Goal: Transaction & Acquisition: Purchase product/service

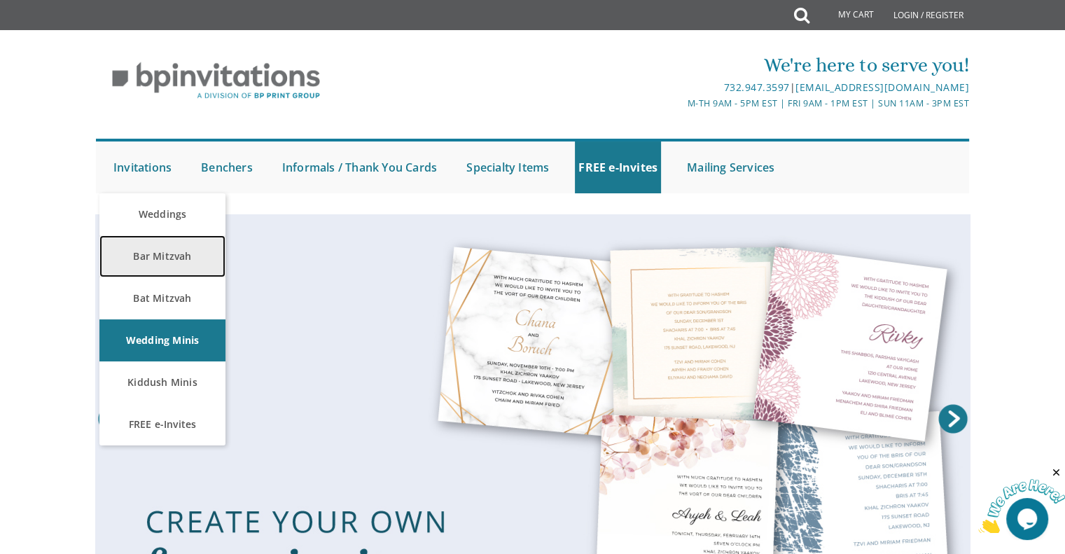
click at [188, 258] on link "Bar Mitzvah" at bounding box center [162, 256] width 126 height 42
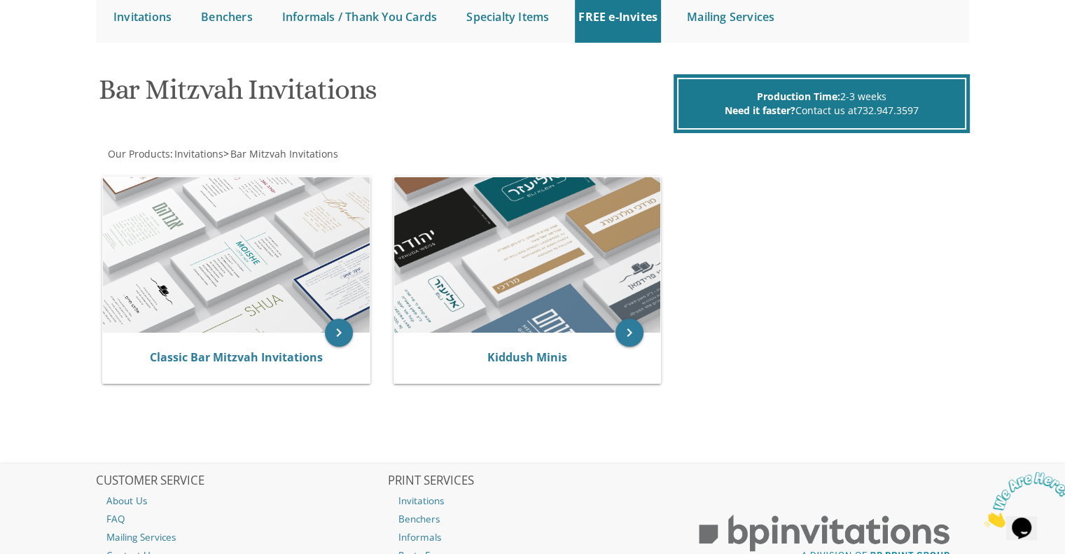
scroll to position [150, 0]
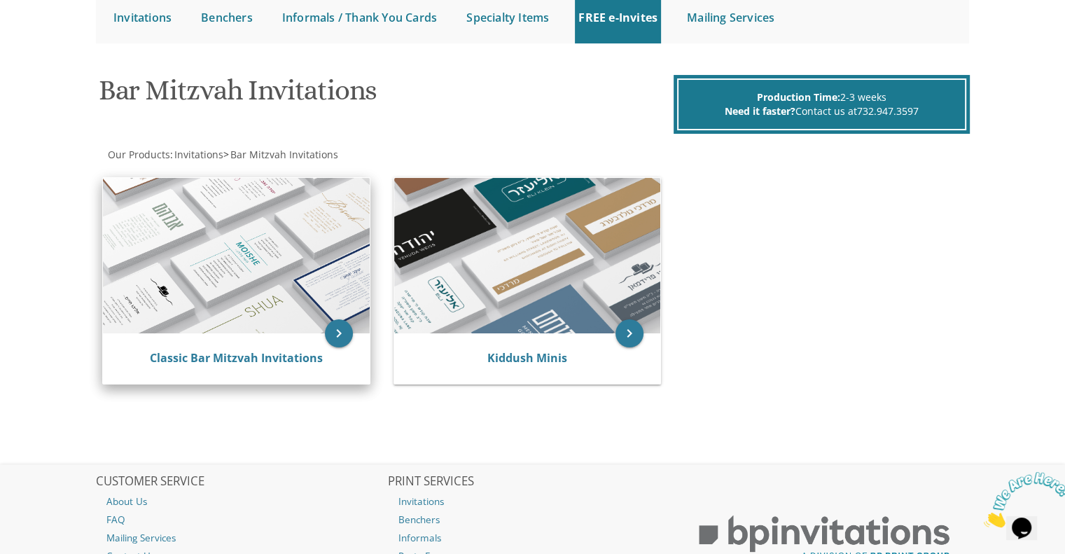
click at [197, 286] on img at bounding box center [236, 255] width 267 height 155
click at [211, 239] on img at bounding box center [236, 255] width 267 height 155
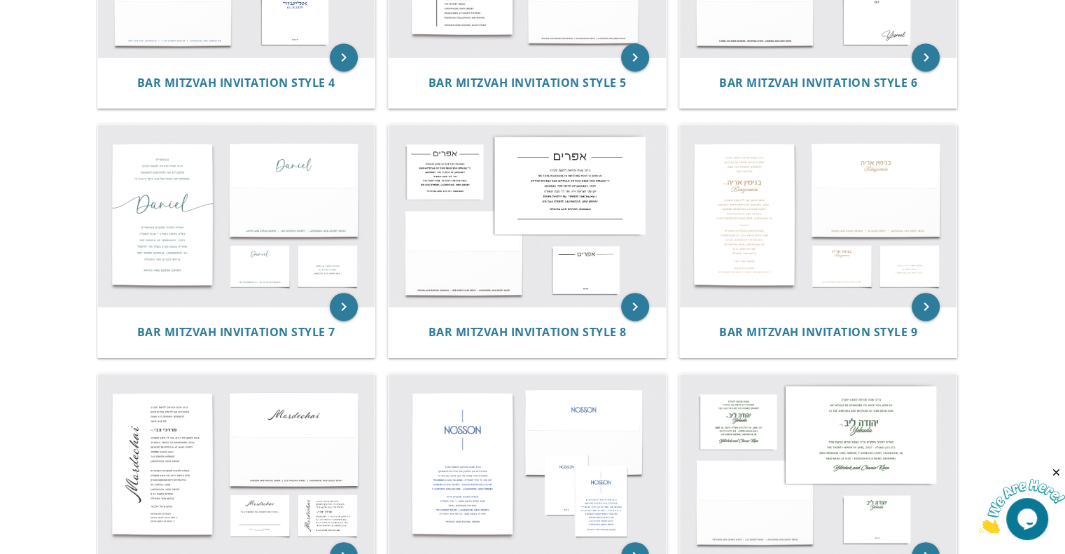
scroll to position [681, 0]
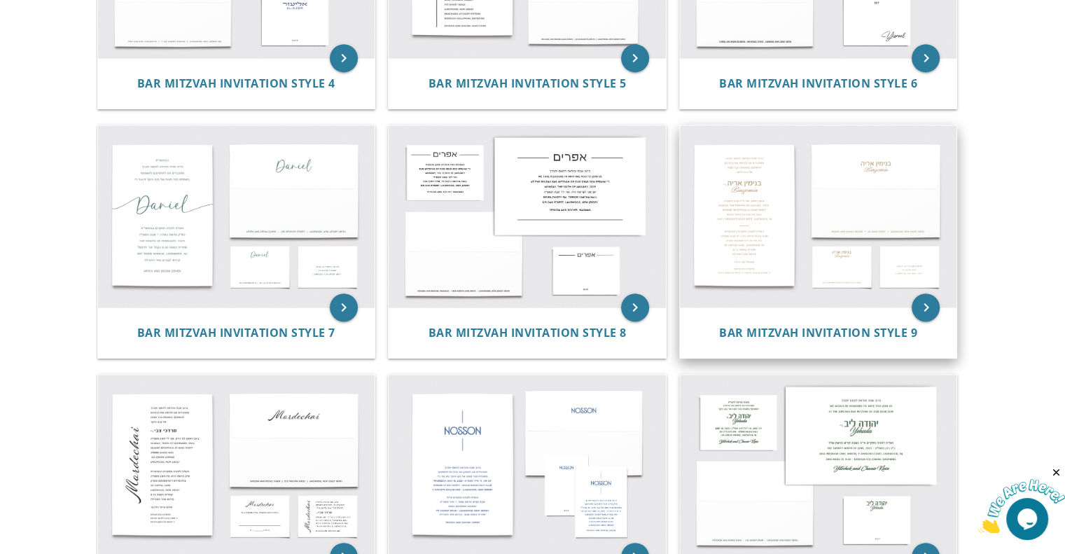
click at [834, 233] on img at bounding box center [818, 216] width 277 height 182
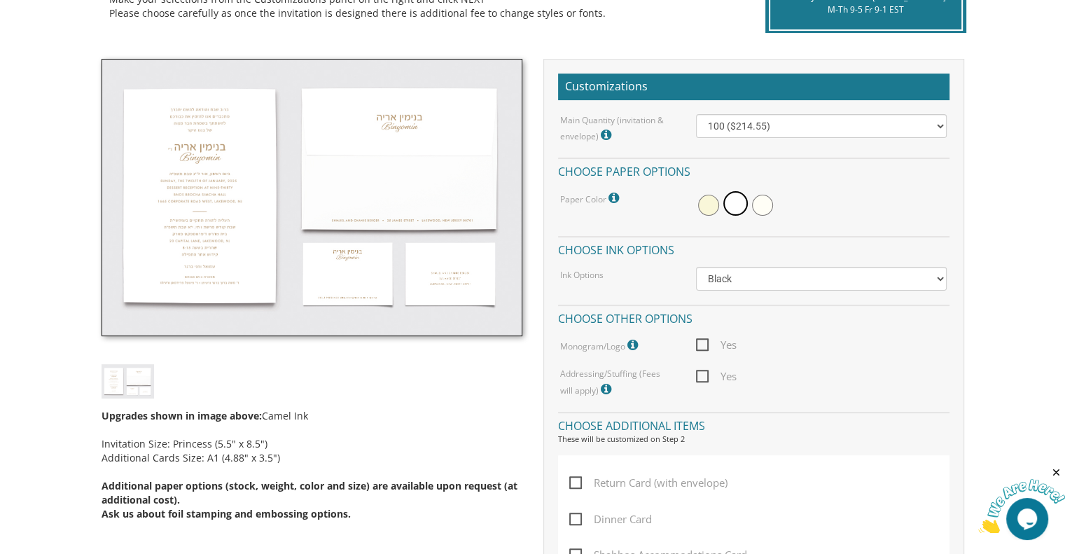
scroll to position [364, 0]
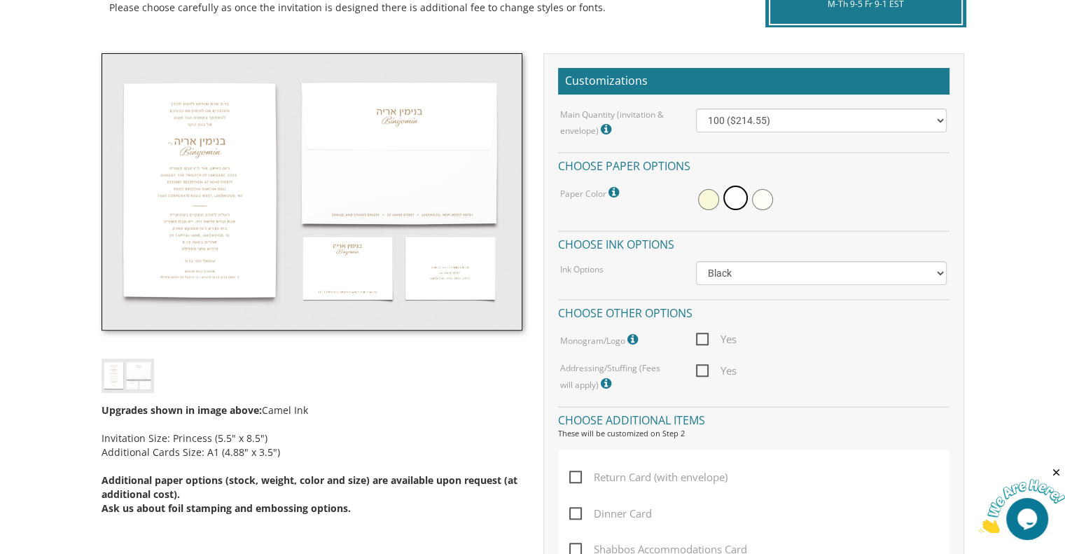
click at [234, 239] on img at bounding box center [312, 191] width 421 height 277
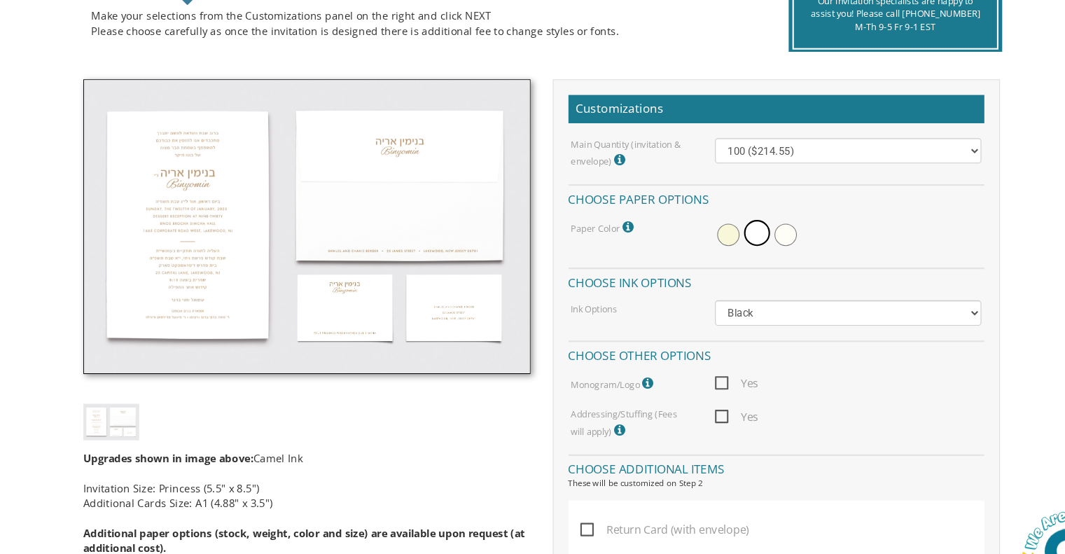
scroll to position [342, 0]
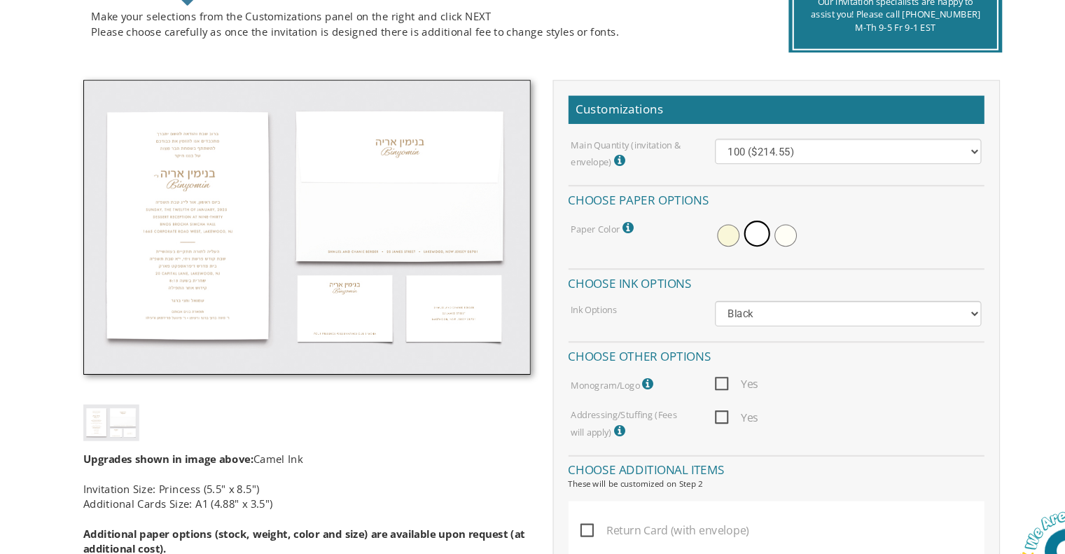
click at [148, 162] on img at bounding box center [312, 214] width 421 height 277
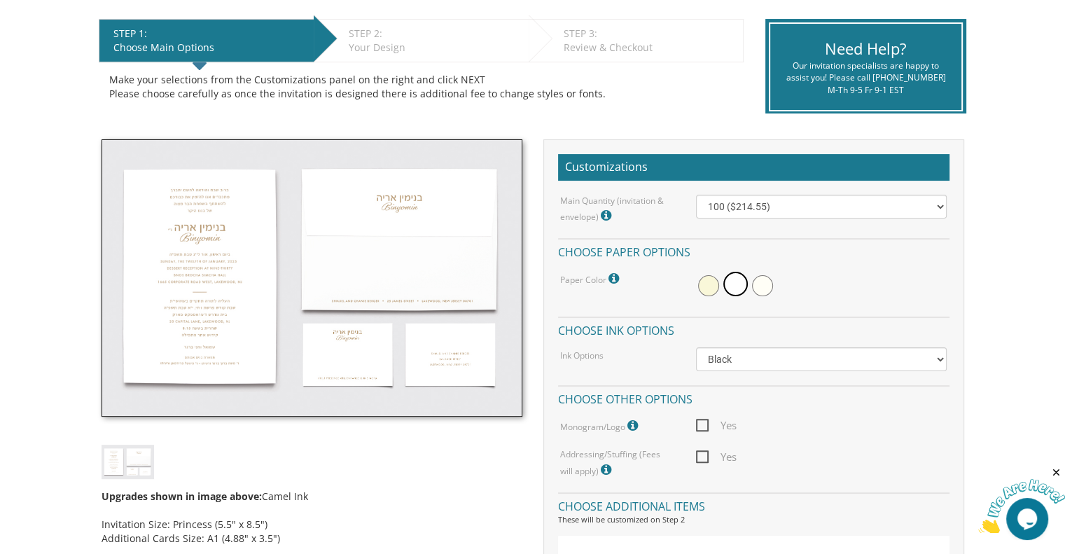
scroll to position [275, 0]
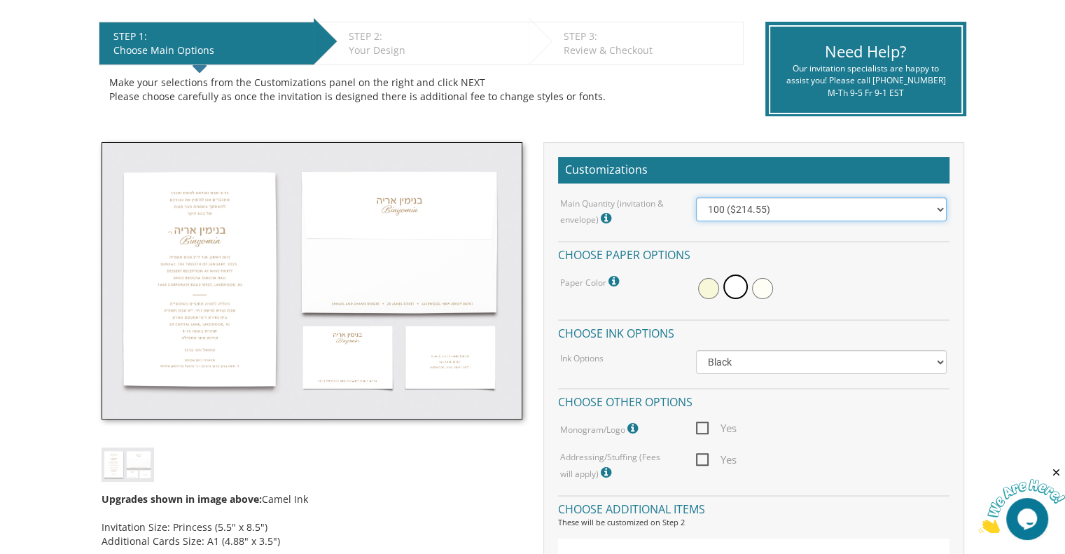
drag, startPoint x: 329, startPoint y: 223, endPoint x: 941, endPoint y: 210, distance: 612.1
click at [941, 210] on select "100 ($214.55) 200 ($254.60) 300 ($294.25) 400 ($333.55) 500 ($373.90) 600 ($413…" at bounding box center [821, 209] width 251 height 24
click at [739, 288] on span at bounding box center [735, 286] width 25 height 25
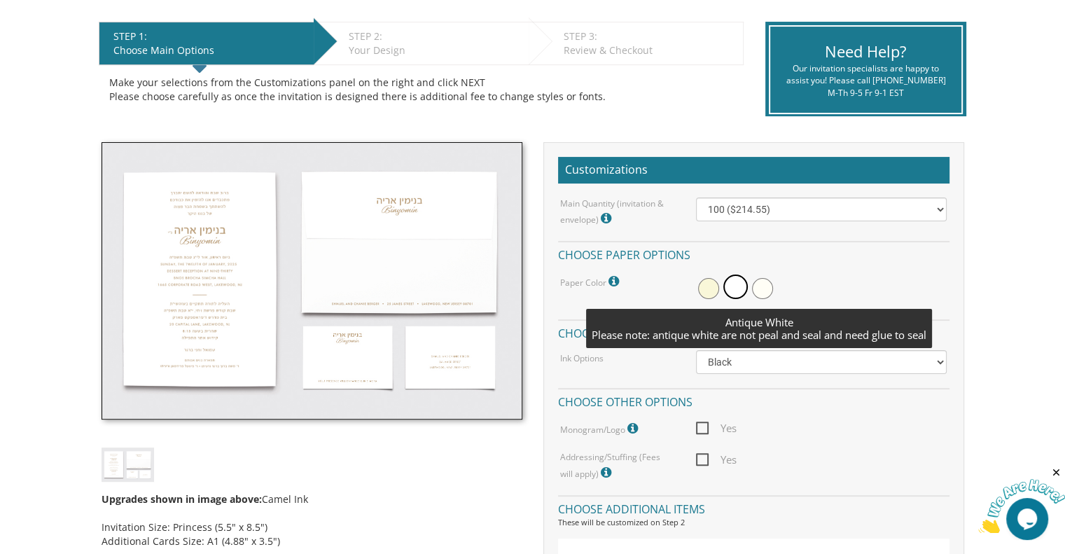
click at [765, 289] on span at bounding box center [762, 288] width 21 height 21
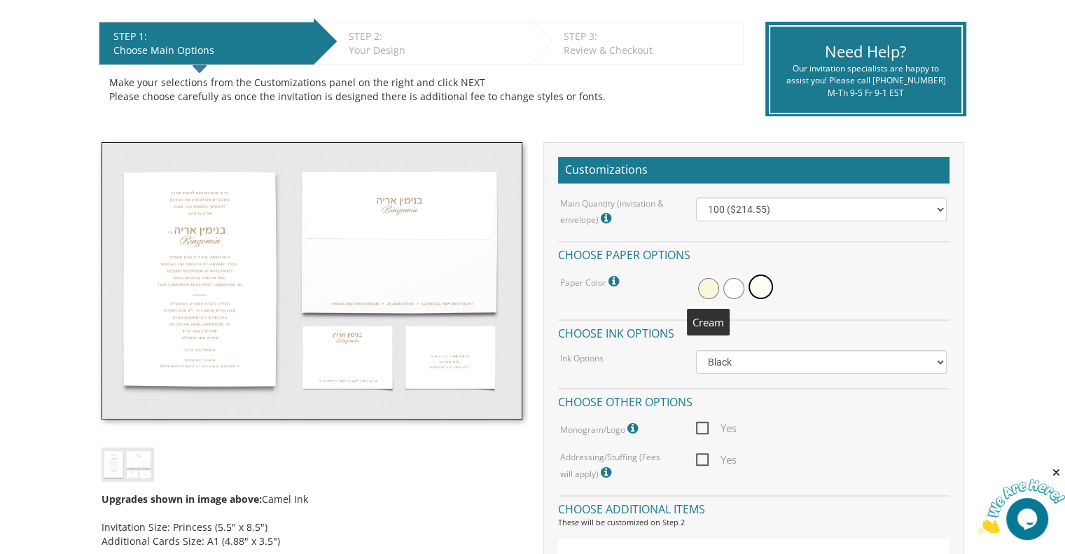
click at [713, 281] on span at bounding box center [708, 288] width 21 height 21
click at [736, 292] on span at bounding box center [737, 288] width 21 height 21
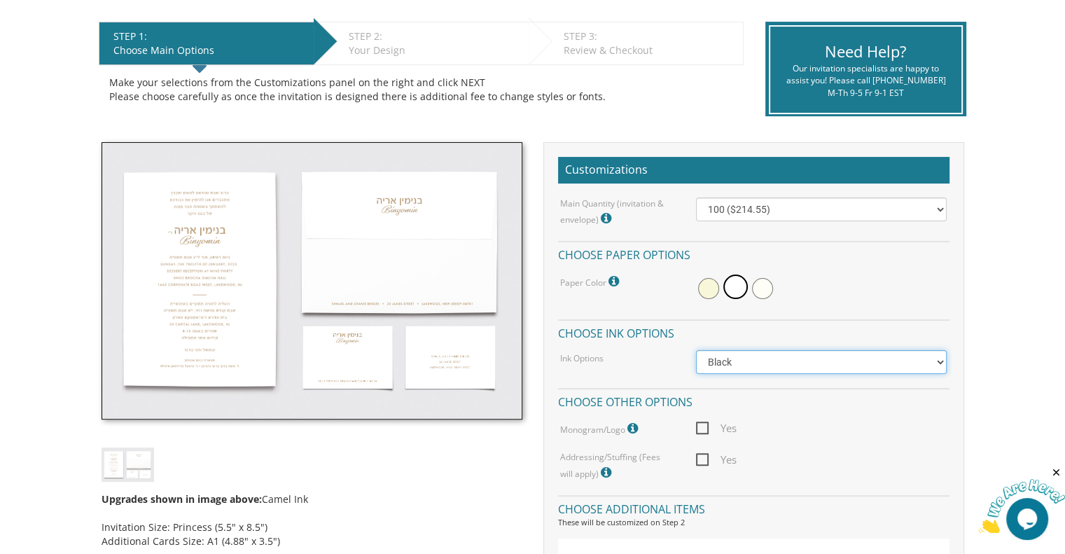
click at [939, 361] on select "Black Colored Ink ($65.00) Black + One Color ($100.00) Two Colors ($137.95)" at bounding box center [821, 362] width 251 height 24
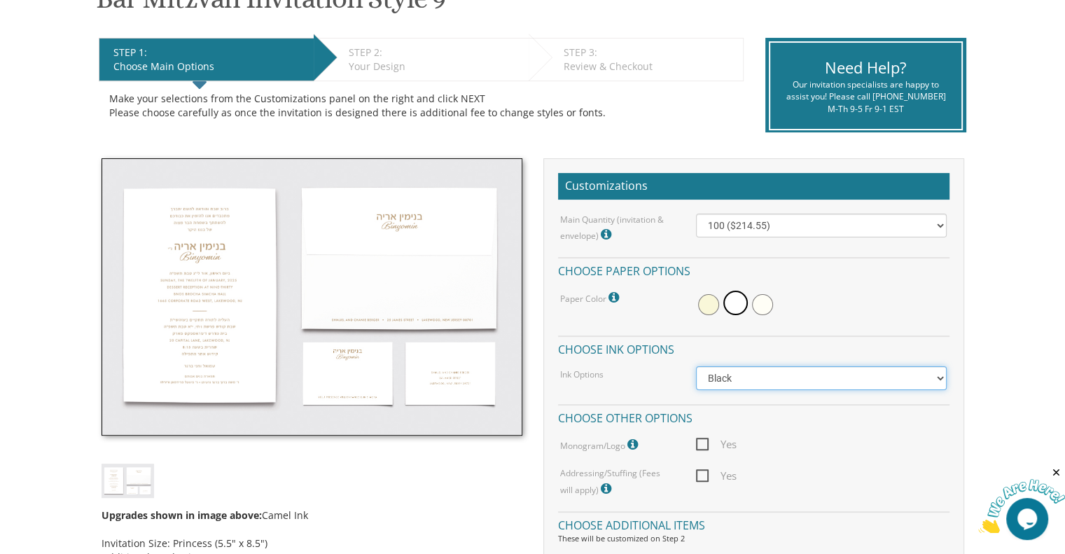
scroll to position [257, 0]
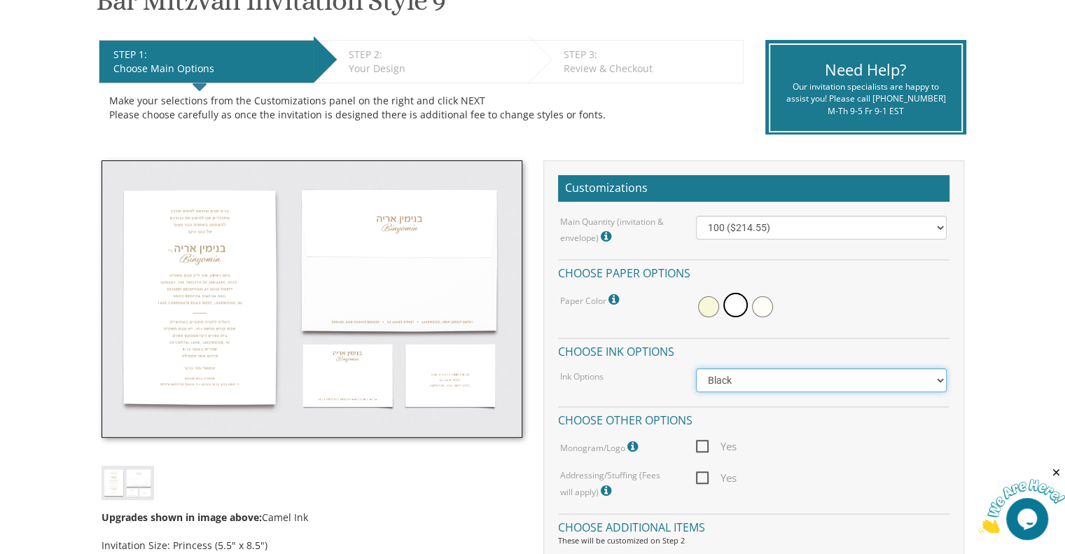
click at [823, 380] on select "Black Colored Ink ($65.00) Black + One Color ($100.00) Two Colors ($137.95)" at bounding box center [821, 380] width 251 height 24
select select "Black + One Color"
click at [696, 368] on select "Black Colored Ink ($65.00) Black + One Color ($100.00) Two Colors ($137.95)" at bounding box center [821, 380] width 251 height 24
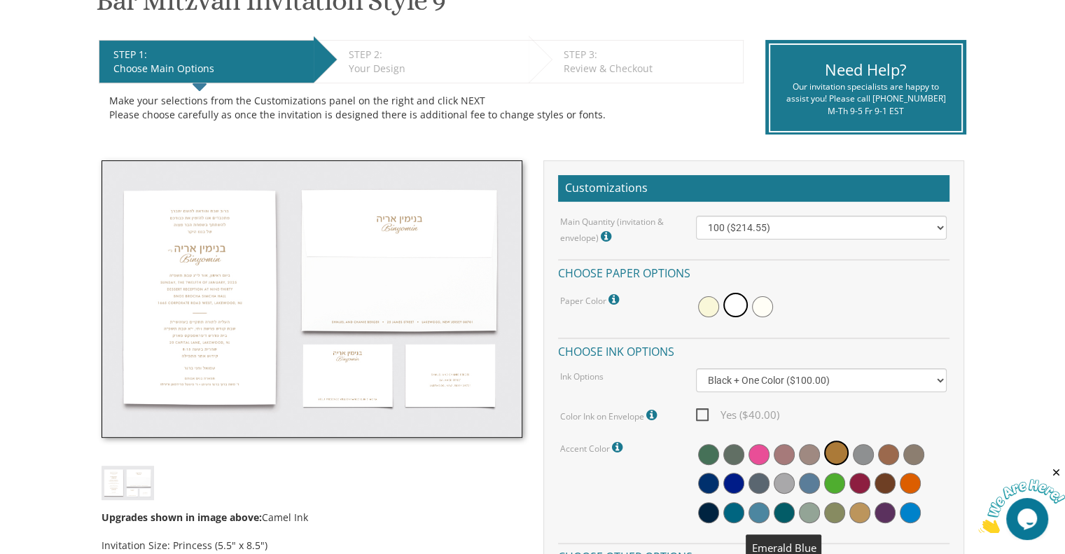
click at [785, 510] on span at bounding box center [784, 512] width 21 height 21
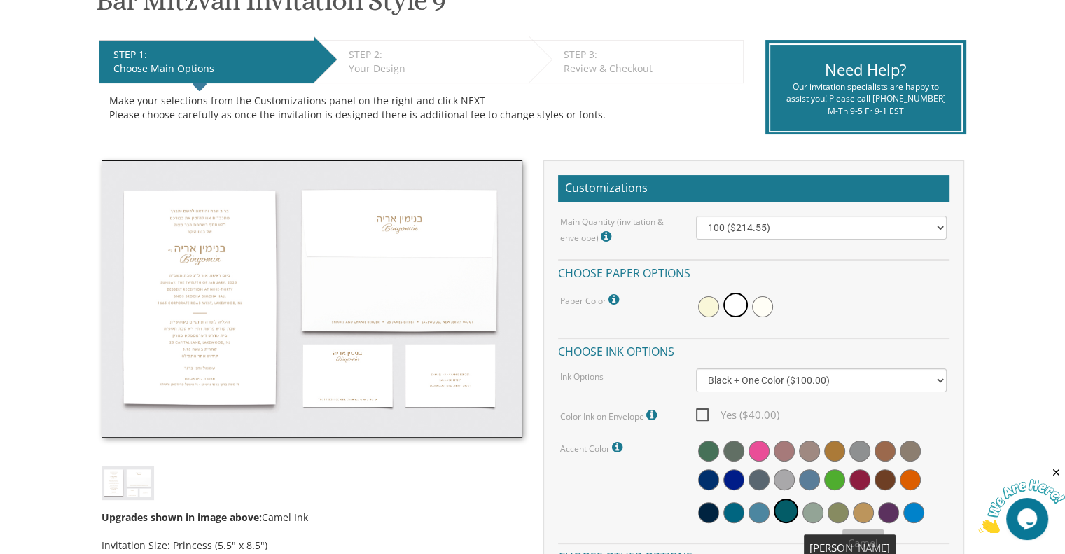
click at [843, 511] on span at bounding box center [838, 512] width 21 height 21
click at [735, 481] on span at bounding box center [733, 479] width 21 height 21
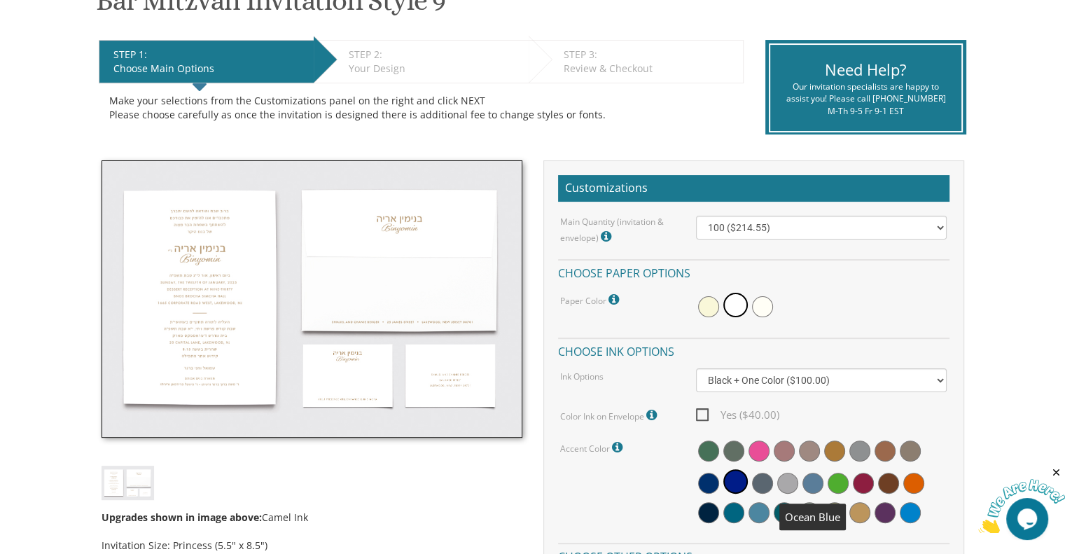
click at [812, 485] on span at bounding box center [812, 483] width 21 height 21
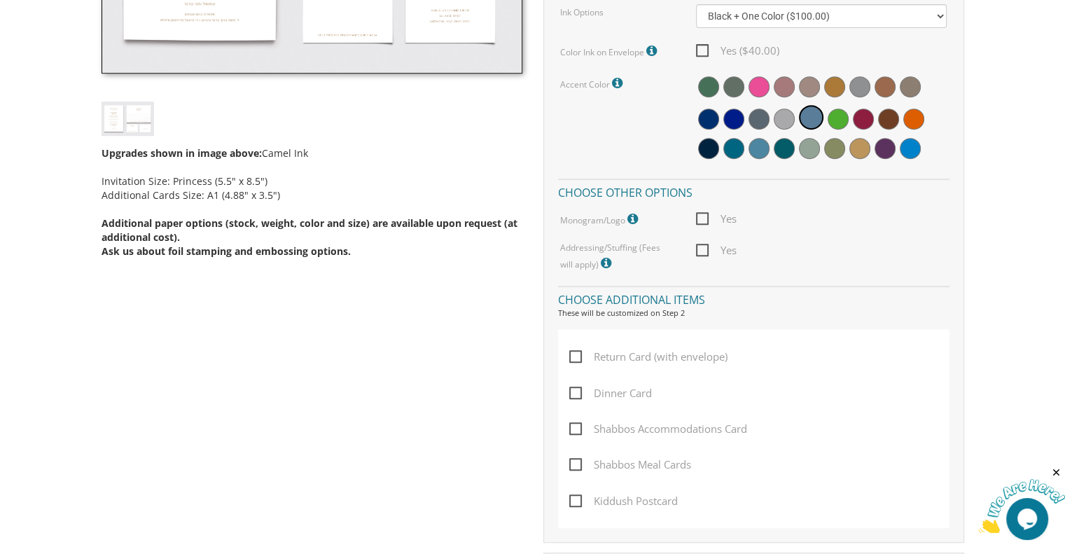
scroll to position [622, 0]
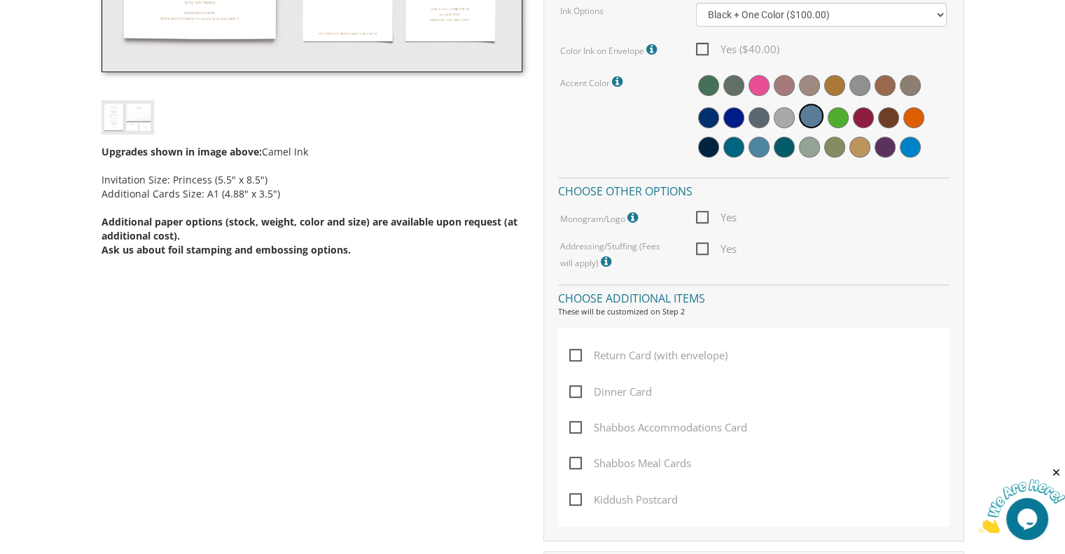
click at [601, 261] on icon at bounding box center [608, 262] width 14 height 13
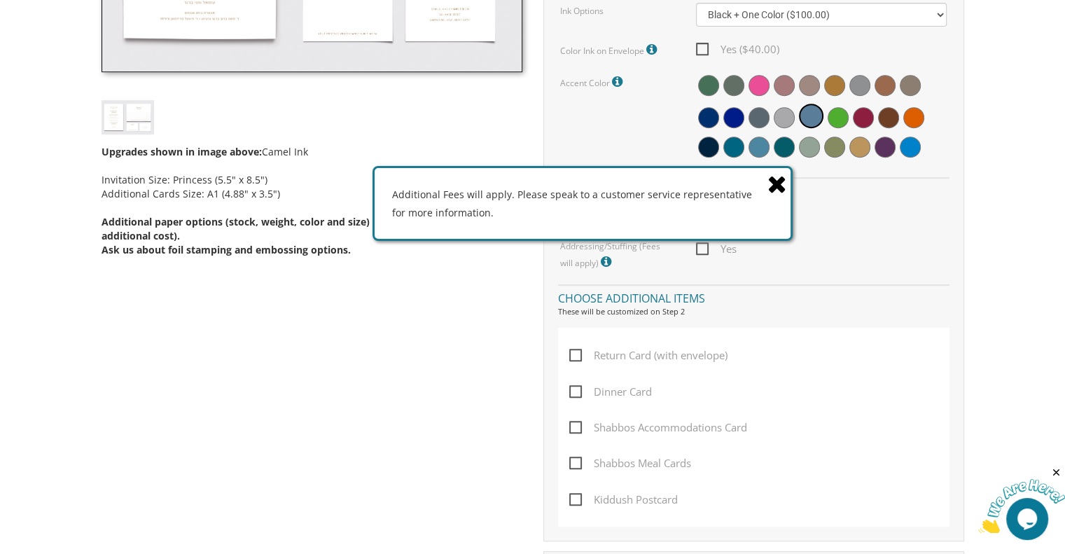
click at [844, 240] on div "Yes" at bounding box center [821, 249] width 272 height 18
click at [773, 188] on icon at bounding box center [777, 184] width 20 height 25
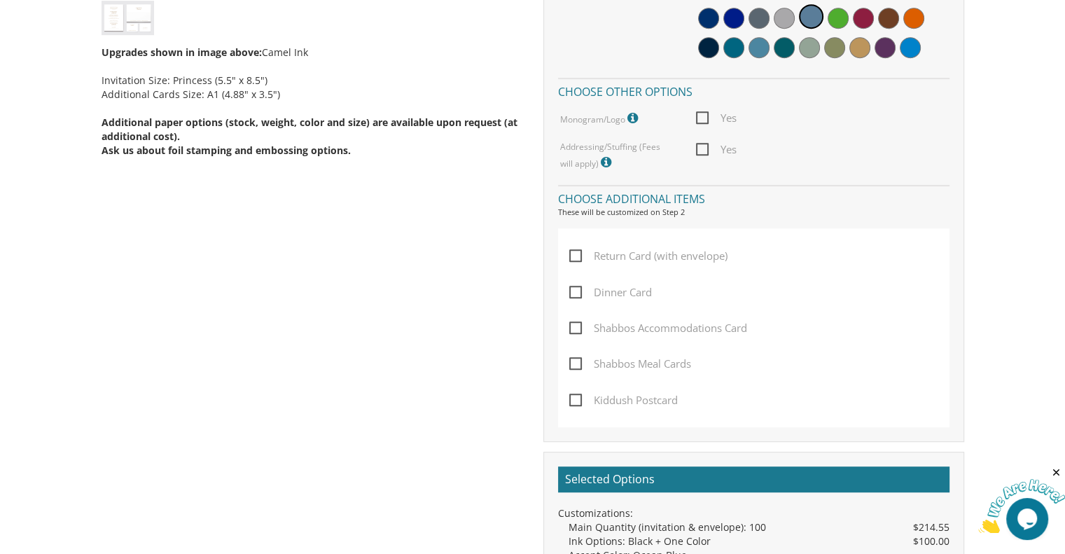
scroll to position [737, 0]
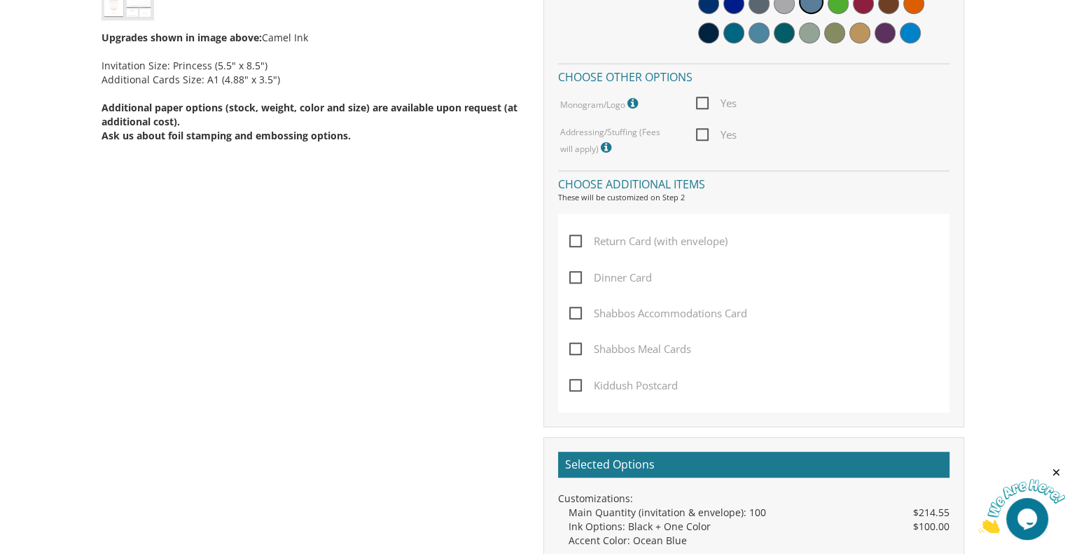
click at [578, 314] on span "Shabbos Accommodations Card" at bounding box center [658, 314] width 178 height 18
click at [578, 314] on input "Shabbos Accommodations Card" at bounding box center [573, 311] width 9 height 9
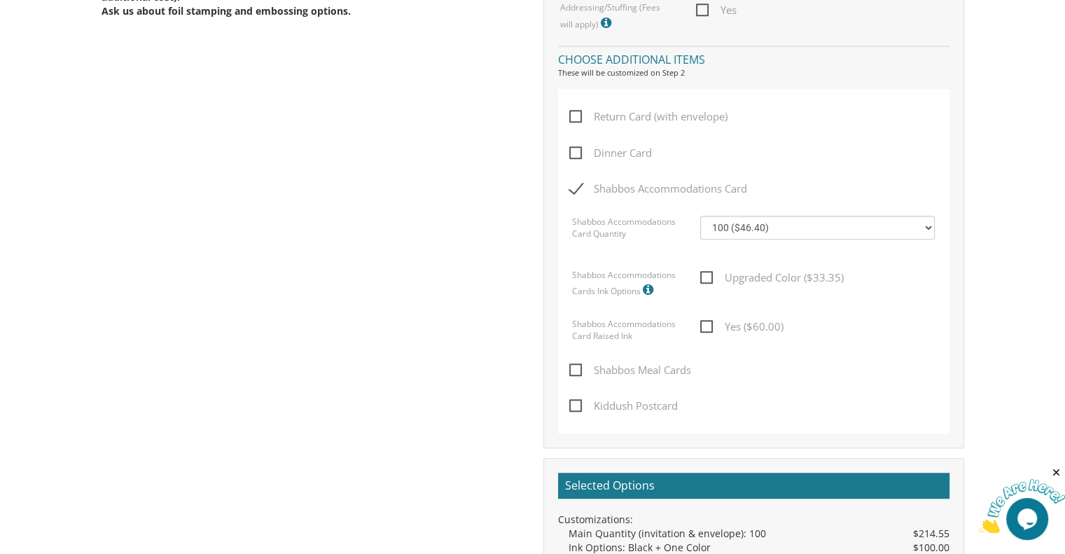
scroll to position [863, 0]
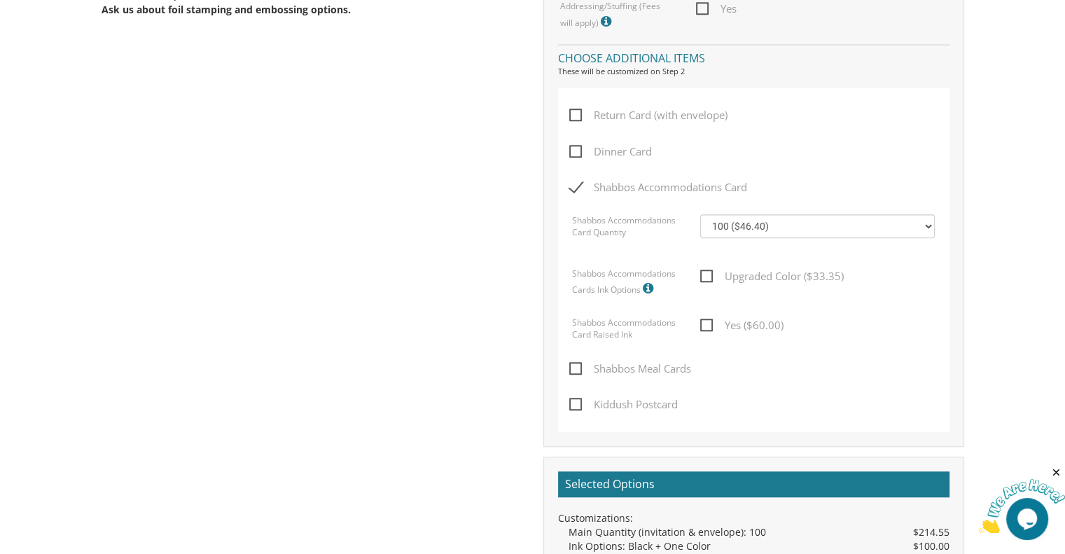
click at [574, 189] on span "Shabbos Accommodations Card" at bounding box center [658, 188] width 178 height 18
click at [574, 189] on input "Shabbos Accommodations Card" at bounding box center [573, 185] width 9 height 9
checkbox input "false"
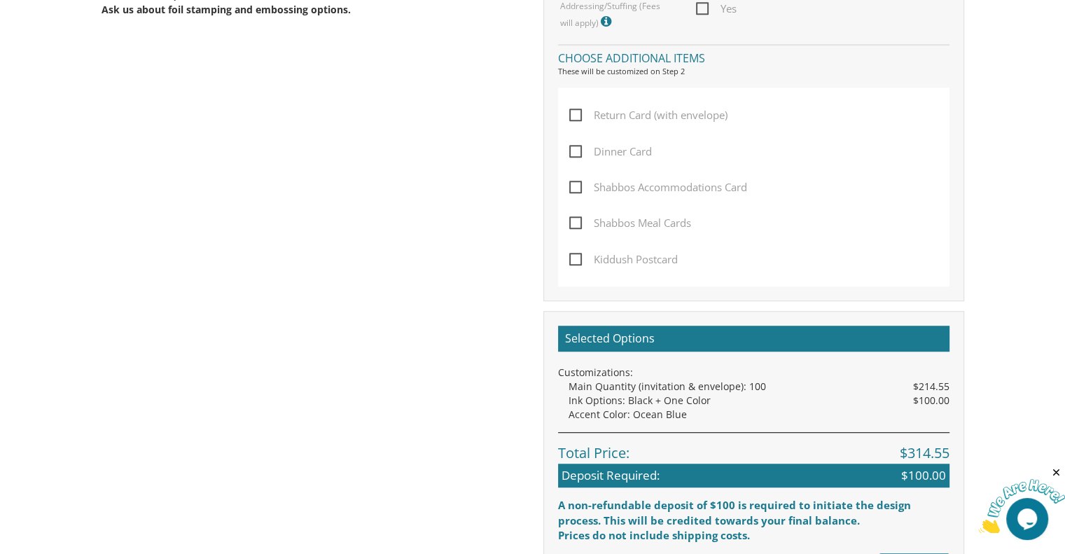
click at [576, 256] on span "Kiddush Postcard" at bounding box center [623, 260] width 109 height 18
click at [576, 256] on input "Kiddush Postcard" at bounding box center [573, 257] width 9 height 9
checkbox input "true"
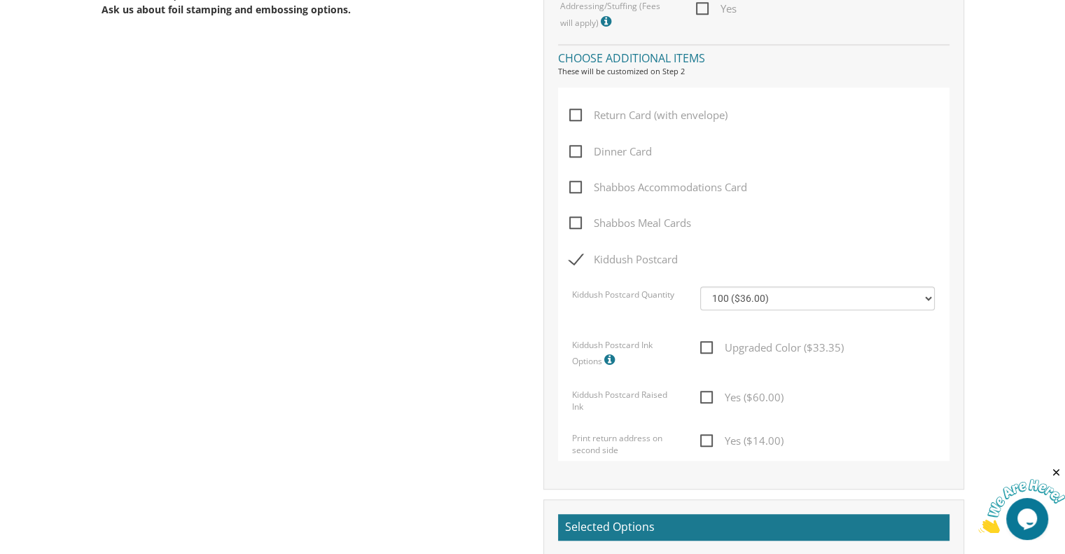
click at [706, 346] on span "Upgraded Color ($33.35)" at bounding box center [772, 348] width 144 height 18
click at [706, 346] on input "Upgraded Color ($33.35)" at bounding box center [704, 346] width 9 height 9
checkbox input "true"
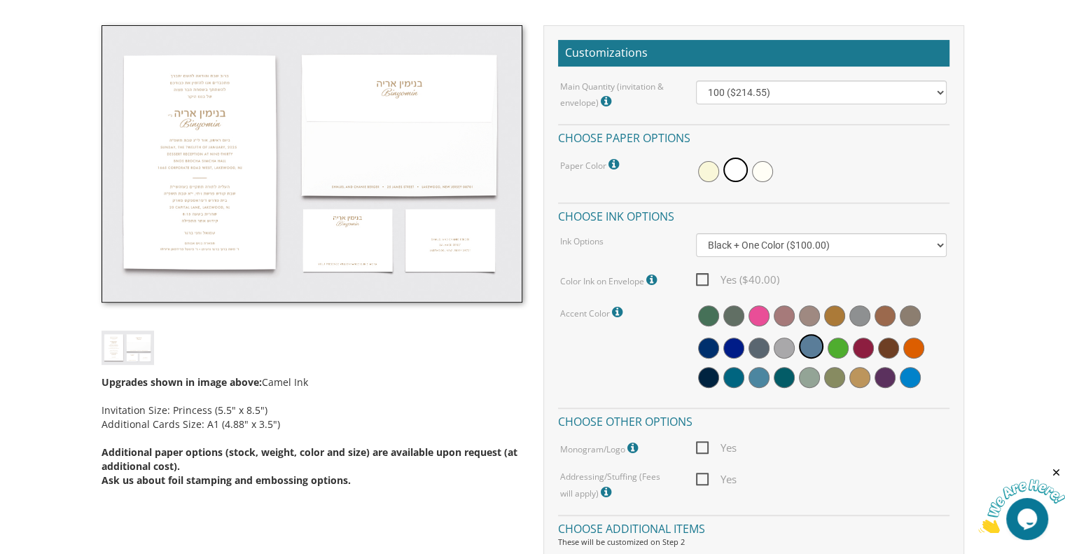
scroll to position [393, 0]
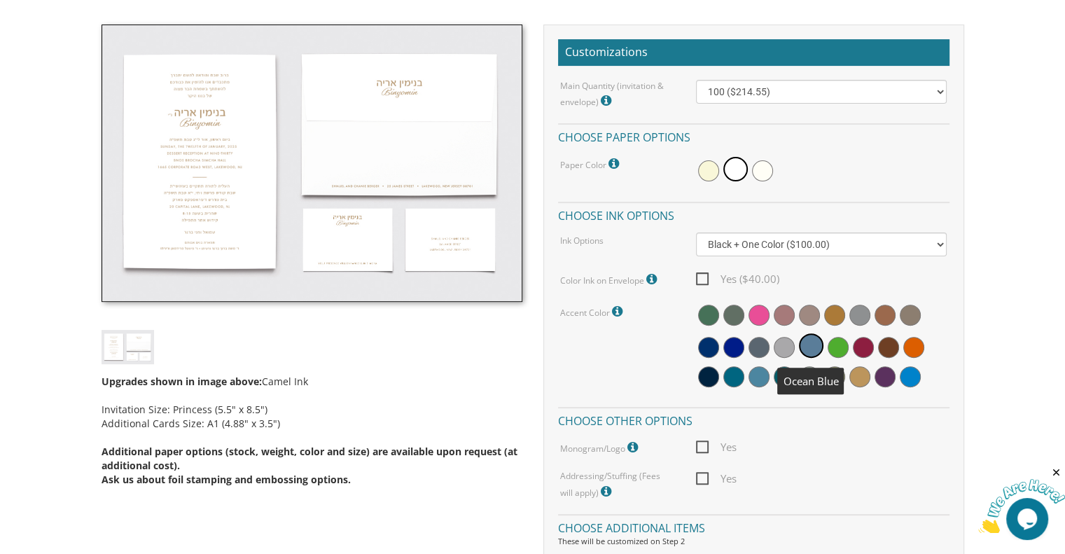
click at [812, 342] on span at bounding box center [811, 345] width 25 height 25
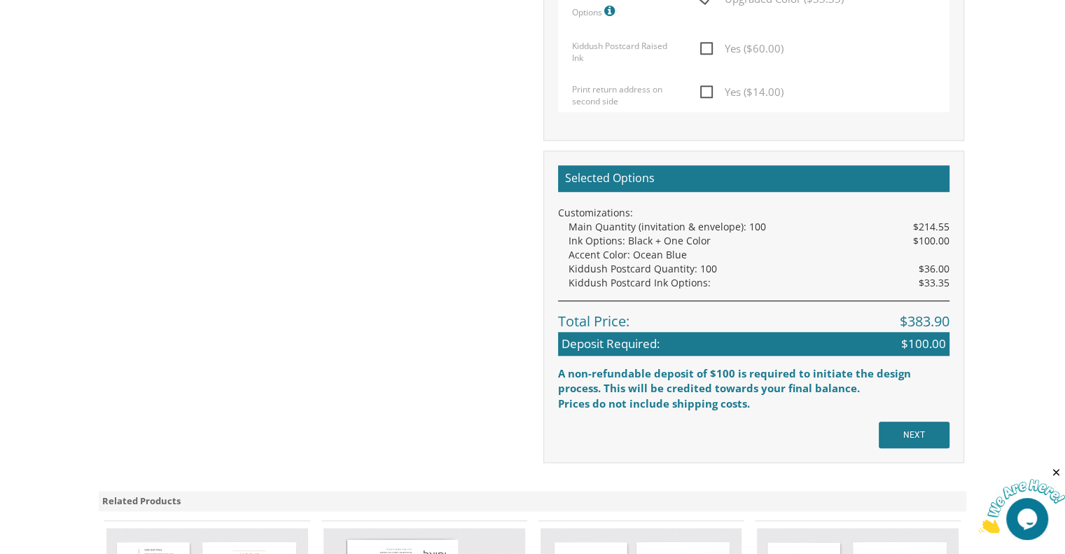
scroll to position [1213, 0]
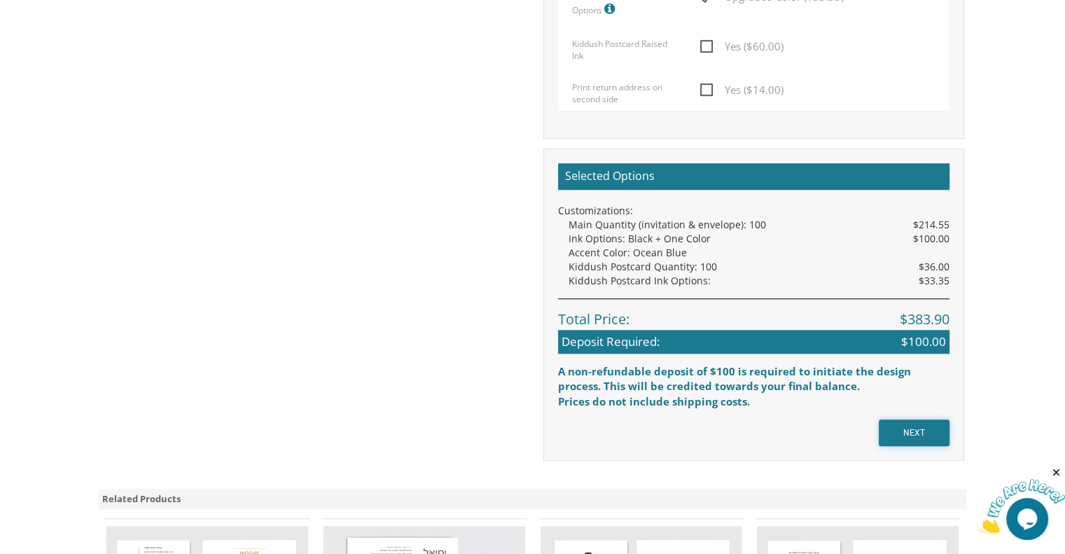
click at [915, 436] on input "NEXT" at bounding box center [914, 432] width 71 height 27
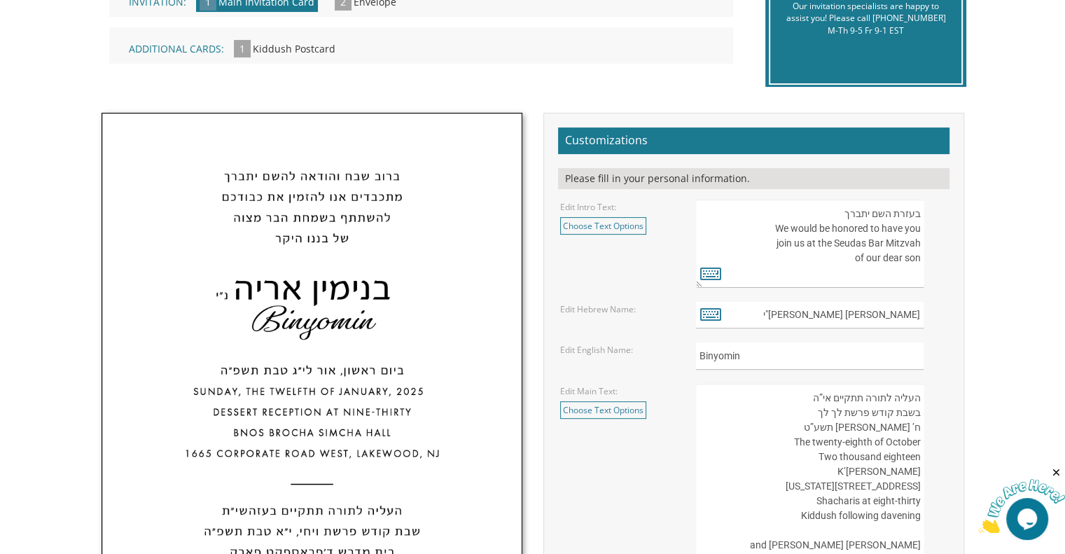
scroll to position [372, 0]
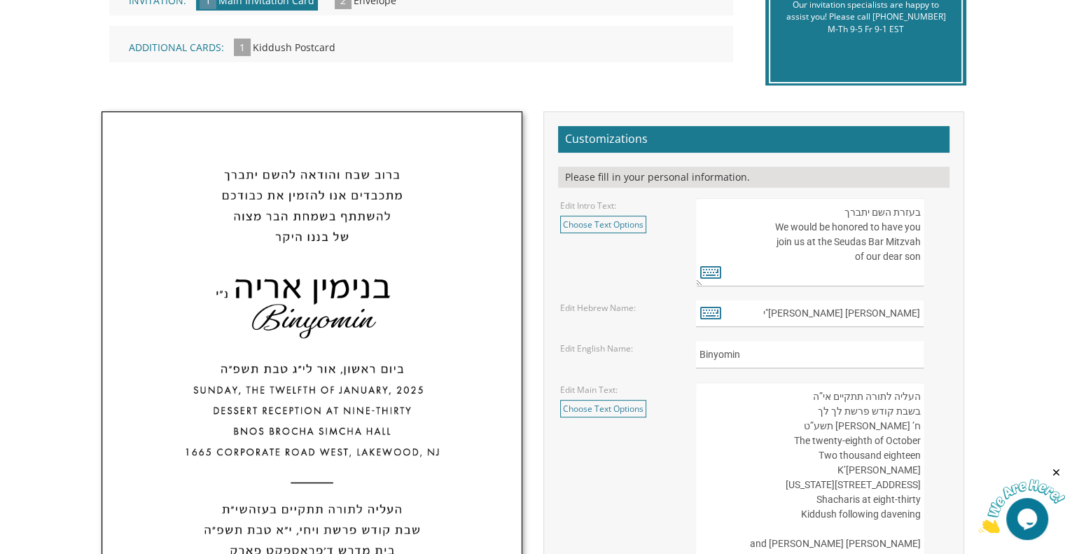
click at [824, 264] on textarea "בעזרת השם יתברך We would be honored to have you join us at the Seudas Bar Mitzv…" at bounding box center [810, 242] width 228 height 88
click at [843, 313] on input "בנימין אריה נ"י" at bounding box center [810, 313] width 228 height 27
type input "ב"
type input "[PERSON_NAME]"
click at [767, 352] on input "Binyomin" at bounding box center [810, 354] width 228 height 27
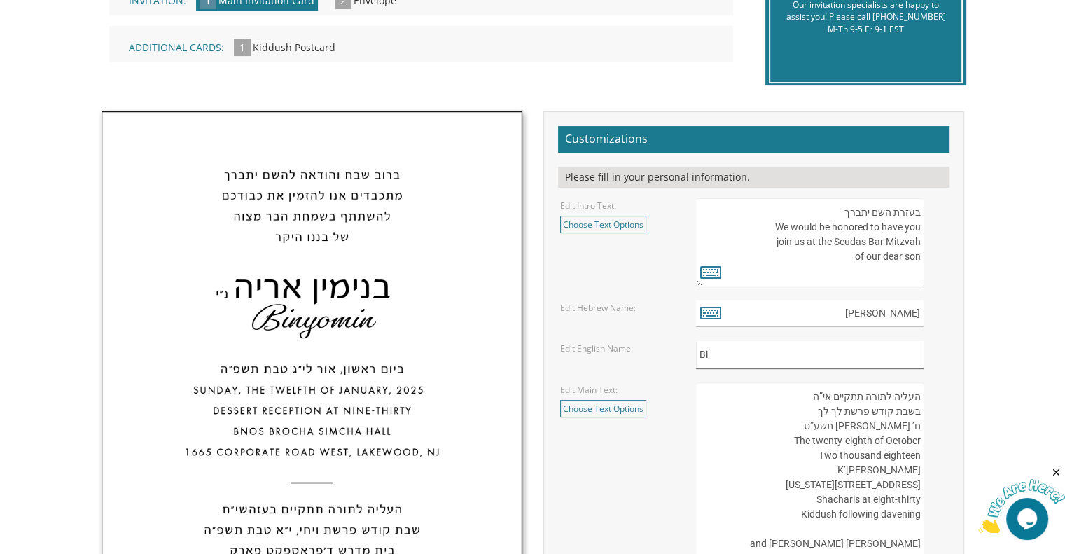
type input "B"
type input "A"
type input "a"
type input "Avrohom Yitzchok"
drag, startPoint x: 841, startPoint y: 257, endPoint x: 1031, endPoint y: 218, distance: 193.8
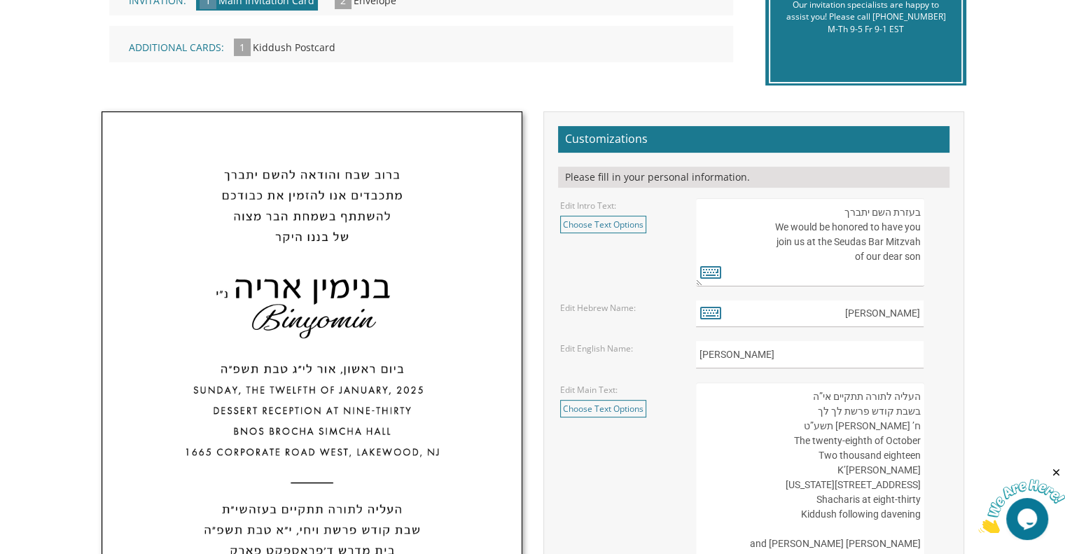
click at [1031, 218] on body "My Cart {{shoppingcart.totalQuantityDisplay}} Total: {{shoppingcart.subtotal}} …" at bounding box center [532, 471] width 1065 height 1687
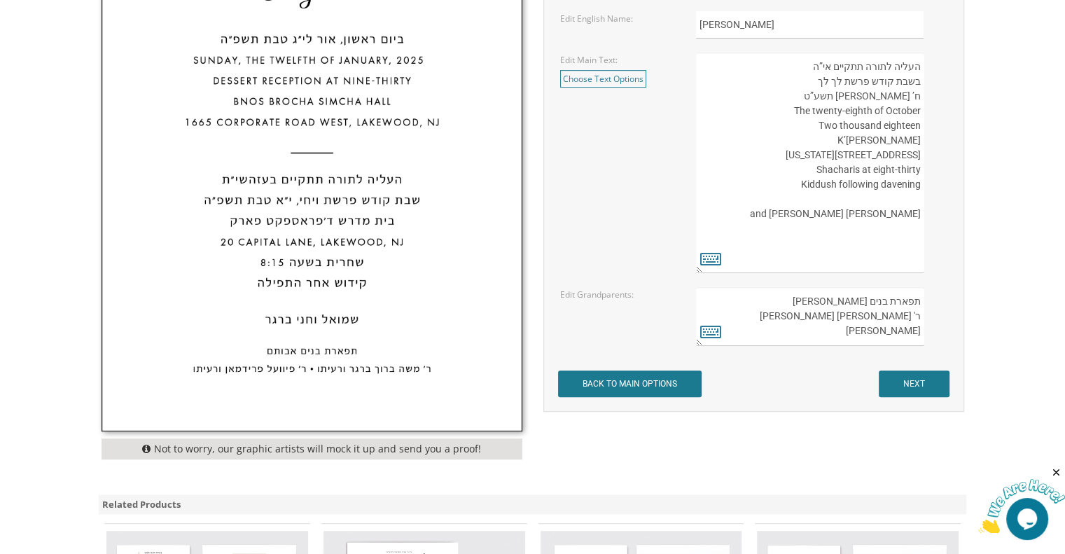
scroll to position [707, 0]
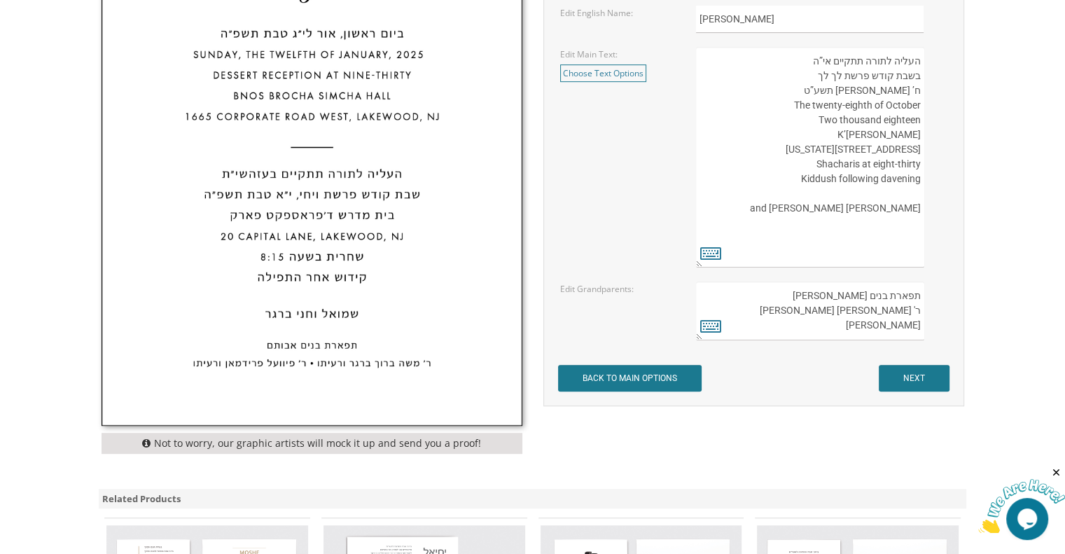
drag, startPoint x: 919, startPoint y: 310, endPoint x: 844, endPoint y: 313, distance: 75.0
click at [844, 313] on textarea "תפארת בנים אבותם ר' משה ברוך ברגר ורעיתו ר' פיוועל פרידמאן ורעיתו" at bounding box center [810, 310] width 228 height 59
click at [817, 323] on textarea "תפארת בנים אבותם ר' משה ברוך ברגר ורעיתו ר' פיוועל פרידמאן ורעיתו" at bounding box center [810, 310] width 228 height 59
type textarea "תפארת בנים אבותם ר' וועלוועל סיגל ורעיתו מרת בתיה בלוך"
click at [918, 380] on input "NEXT" at bounding box center [914, 378] width 71 height 27
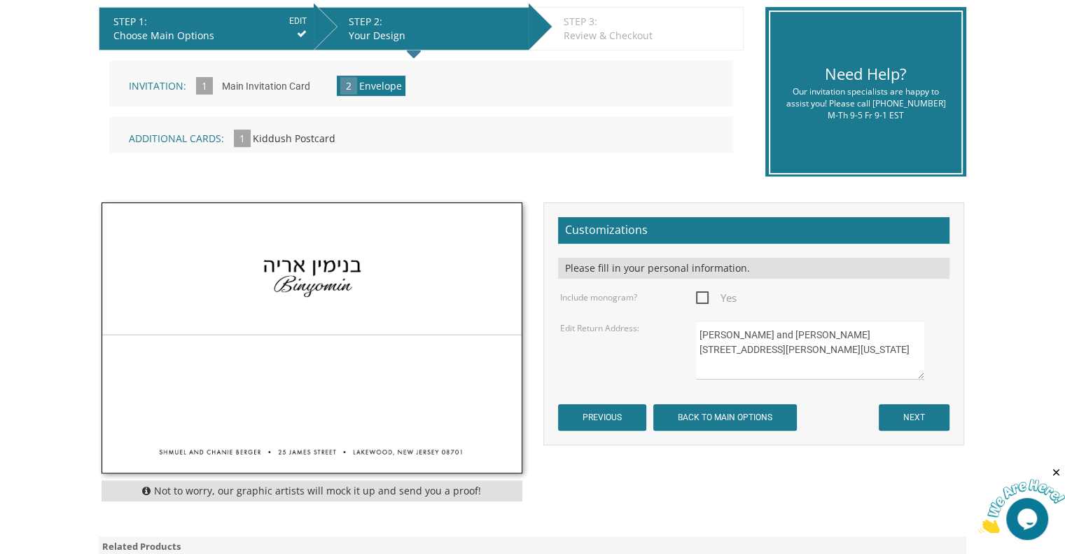
scroll to position [298, 0]
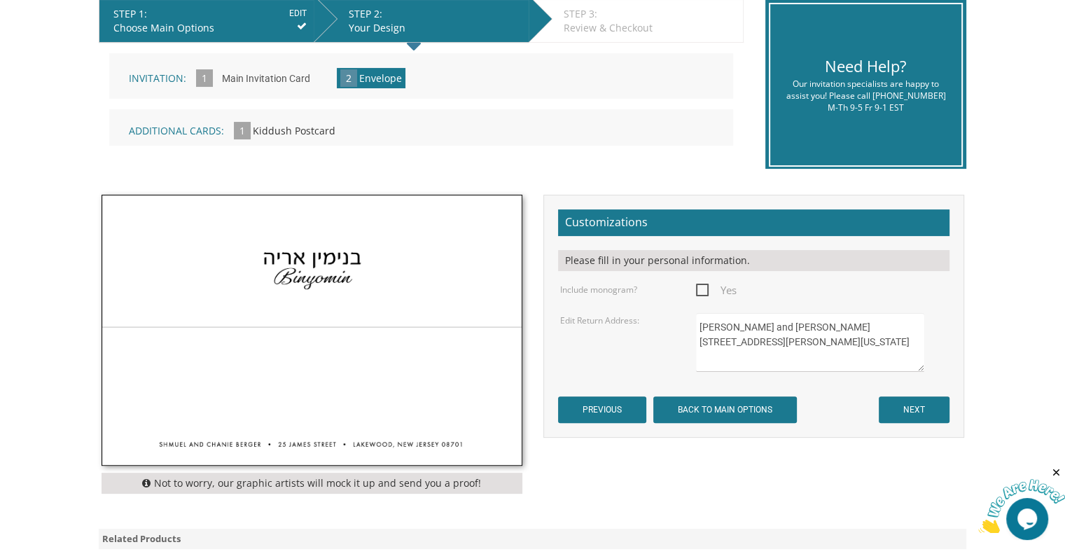
click at [822, 325] on textarea "Shmuel and Chanie Berger 25 James Street Lakewood, New Jersey 08701" at bounding box center [810, 342] width 228 height 59
click at [774, 340] on textarea "Shmuel and Chanie Berger 25 James Street Lakewood, New Jersey 08701" at bounding box center [810, 342] width 228 height 59
type textarea "YOSSI AND REVA SIGALL 16 Hilton Drive Lakewood, New Jersey 08701"
click at [823, 405] on form "Customizations Please fill in your personal information. Include monogram? Yes …" at bounding box center [753, 316] width 391 height 214
click at [907, 416] on input "NEXT" at bounding box center [914, 409] width 71 height 27
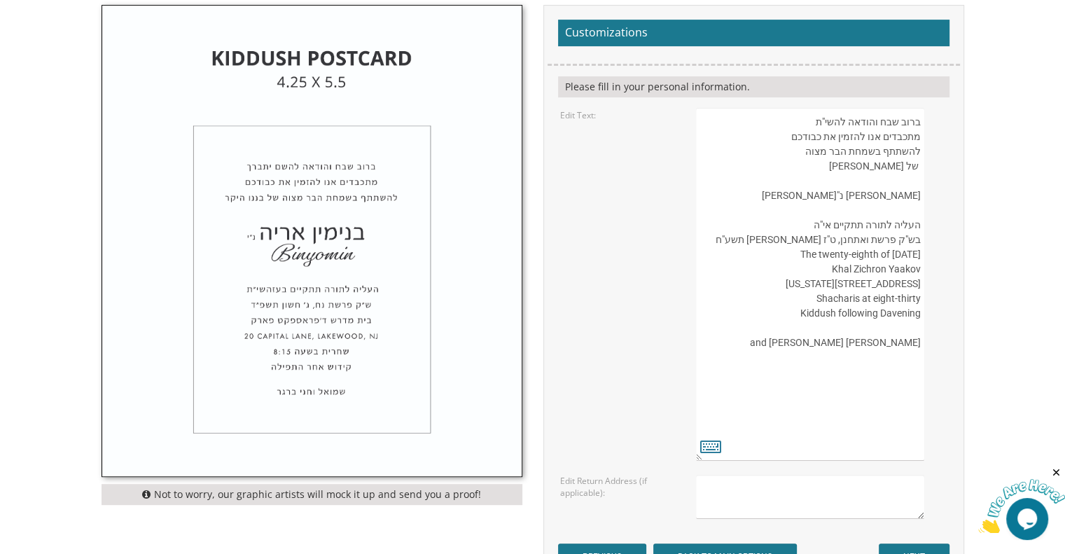
scroll to position [485, 0]
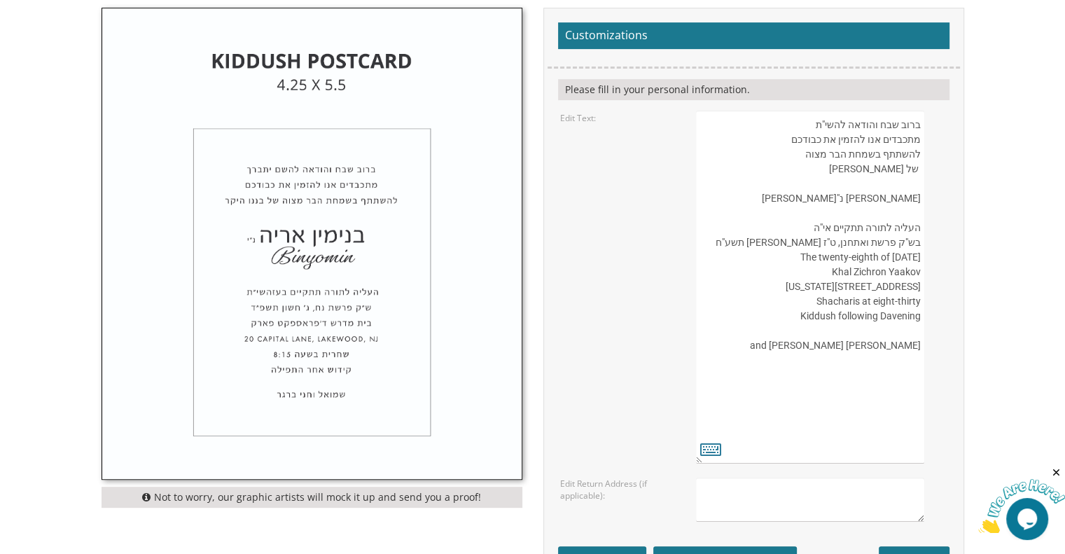
drag, startPoint x: 861, startPoint y: 198, endPoint x: 931, endPoint y: 193, distance: 70.2
click at [931, 193] on div "ברוב שבח והודאה להשי"ת מתכבדים אנו להזמין את כבודכם להשתתף בשמחת הבר מצוה של [P…" at bounding box center [821, 287] width 251 height 353
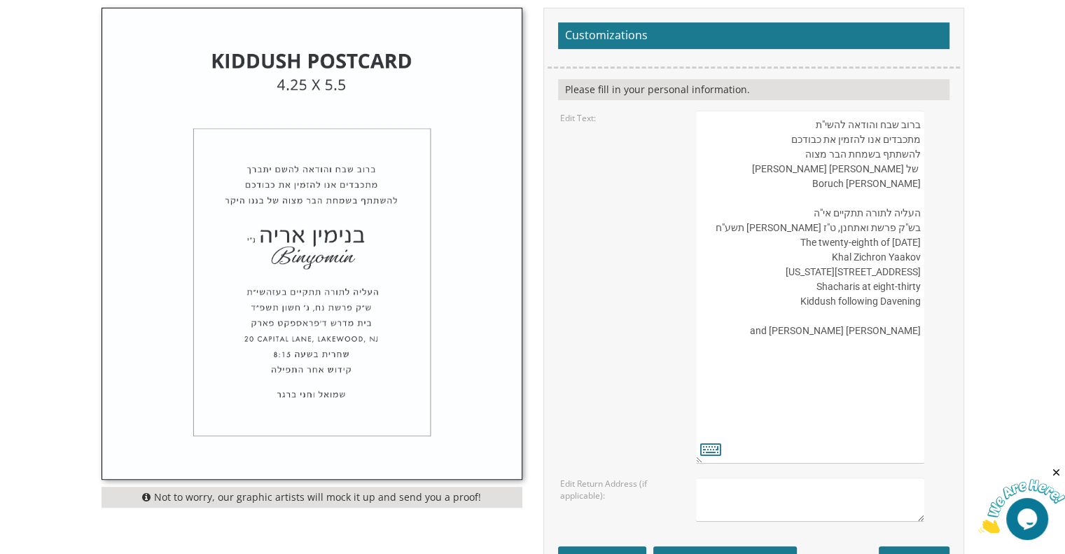
drag, startPoint x: 919, startPoint y: 229, endPoint x: 857, endPoint y: 232, distance: 61.7
click at [857, 232] on textarea "ברוב שבח והודאה להשי"ת מתכבדים אנו להזמין את כבודכם להשתתף בשמחת הבר מצוה של בנ…" at bounding box center [810, 287] width 228 height 353
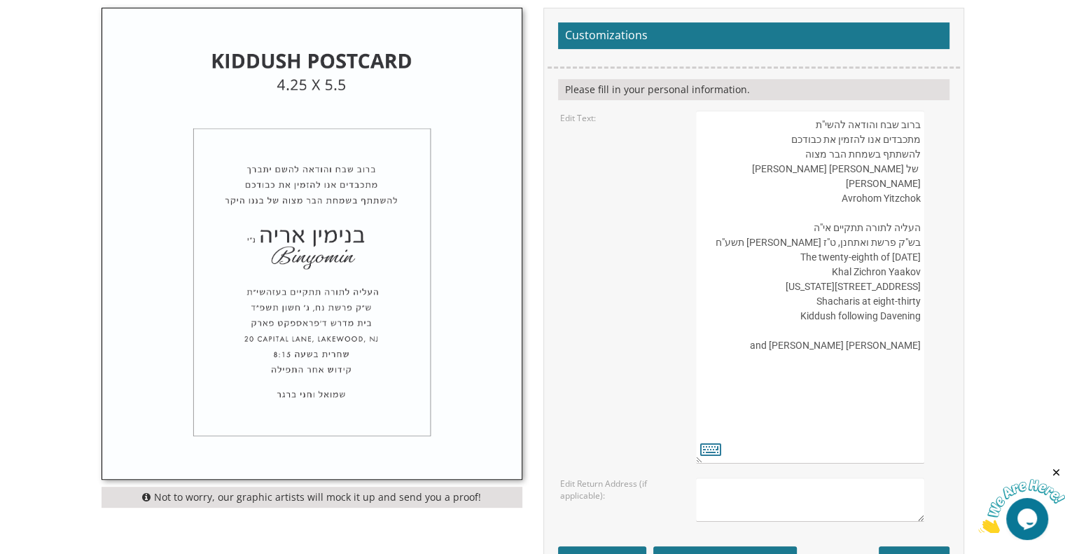
drag, startPoint x: 798, startPoint y: 390, endPoint x: 922, endPoint y: 397, distance: 124.1
click at [922, 397] on textarea "ברוב שבח והודאה להשי"ת מתכבדים אנו להזמין את כבודכם להשתתף בשמחת הבר מצוה של בנ…" at bounding box center [810, 287] width 228 height 353
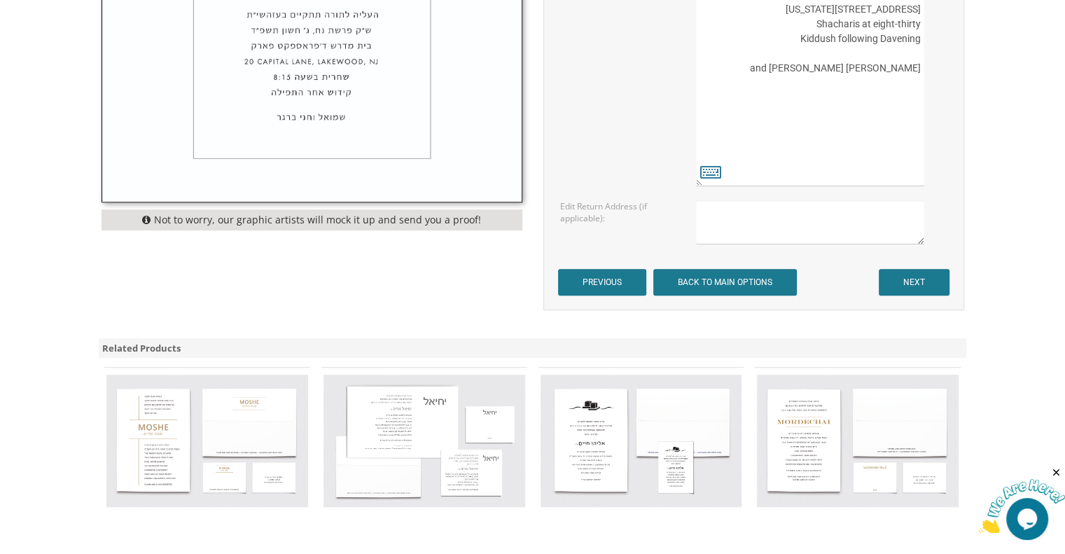
scroll to position [762, 0]
type textarea "ברוב שבח והודאה להשי"ת מתכבדים אנו להזמין את כבודכם להשתתף בשמחת הבר מצוה של בנ…"
click at [930, 288] on input "NEXT" at bounding box center [914, 282] width 71 height 27
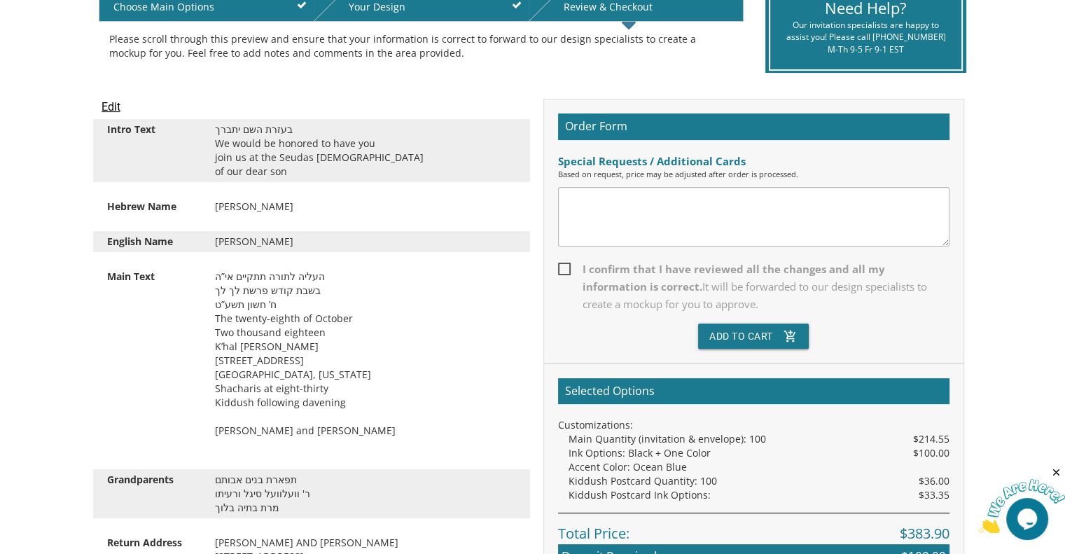
scroll to position [309, 0]
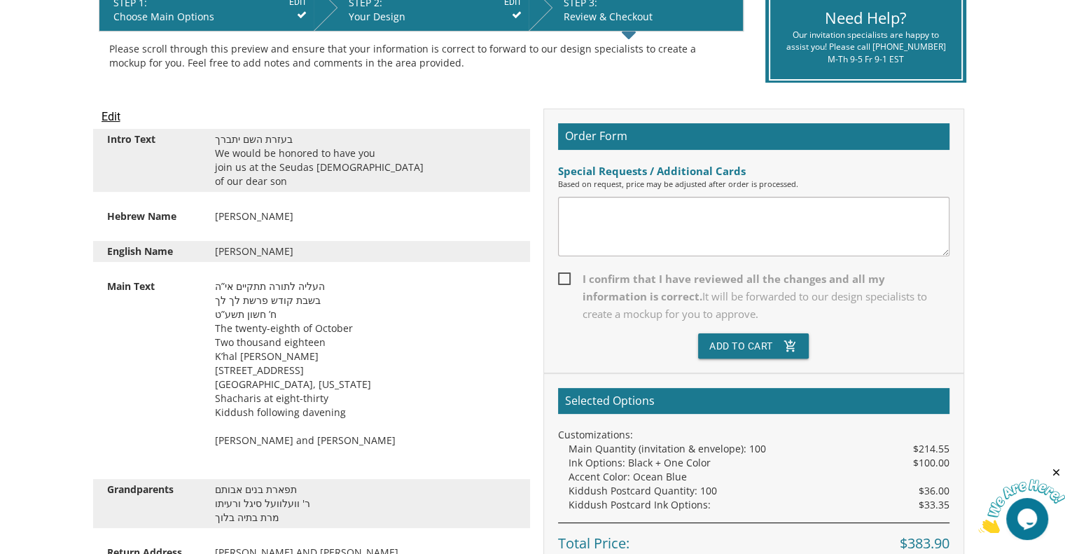
click at [716, 239] on textarea at bounding box center [753, 227] width 391 height 60
click at [833, 232] on textarea "its not corrected i will reach out to you, i made my other 2 sons bar mitzvah i…" at bounding box center [753, 227] width 391 height 60
click at [672, 240] on textarea "its not corrected i will reach out to you, i made my other 2 sons bar mitzvah i…" at bounding box center [753, 227] width 391 height 60
paste textarea "rsegel@bpprintgroup.com"
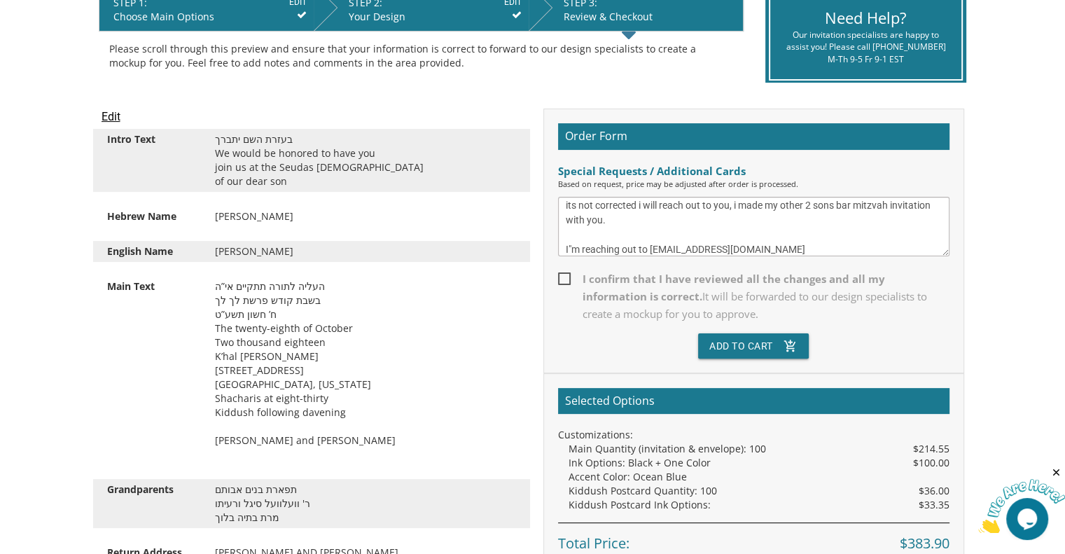
type textarea "its not corrected i will reach out to you, i made my other 2 sons bar mitzvah i…"
click at [563, 279] on span "I confirm that I have reviewed all the changes and all my information is correc…" at bounding box center [753, 296] width 391 height 53
click at [563, 279] on input "I confirm that I have reviewed all the changes and all my information is correc…" at bounding box center [562, 277] width 9 height 9
checkbox input "true"
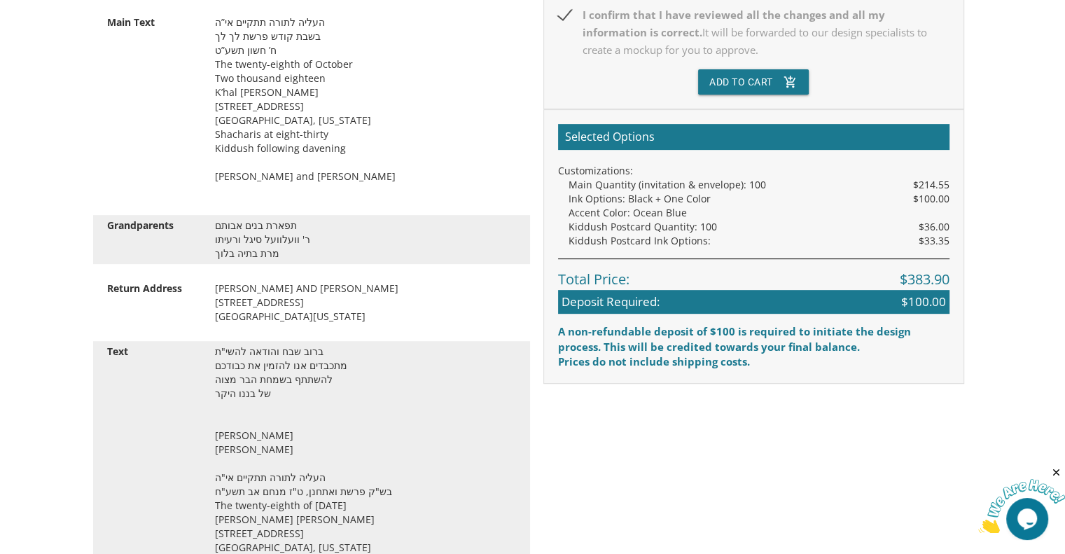
scroll to position [574, 0]
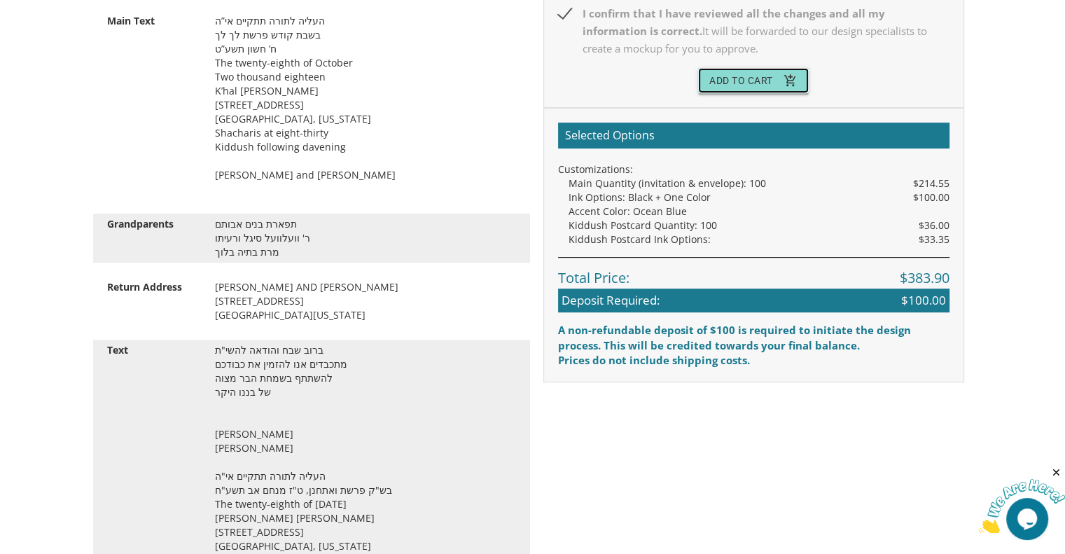
click at [749, 86] on button "Add To Cart add_shopping_cart" at bounding box center [753, 80] width 111 height 25
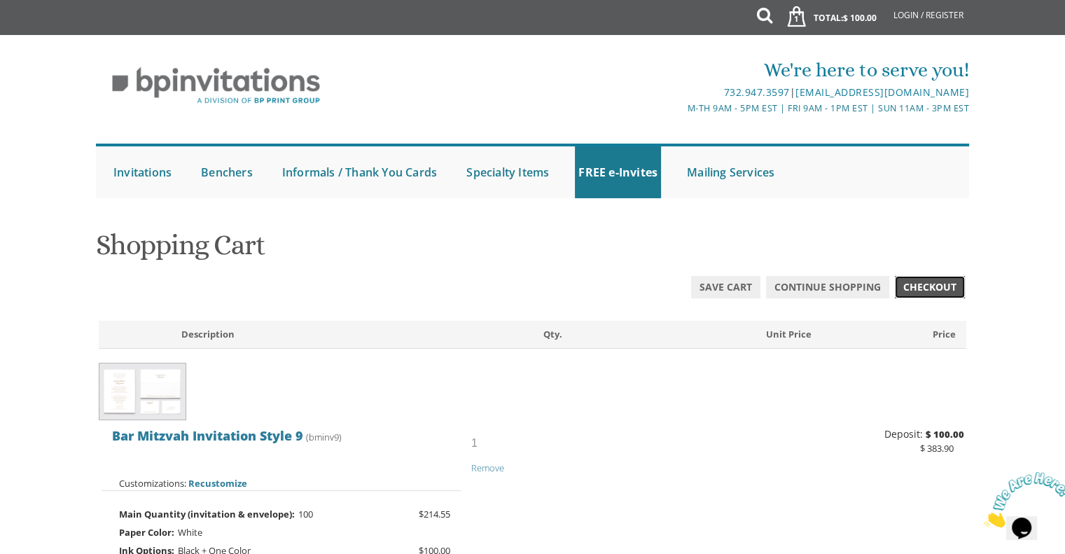
click at [935, 285] on span "Checkout" at bounding box center [929, 287] width 53 height 14
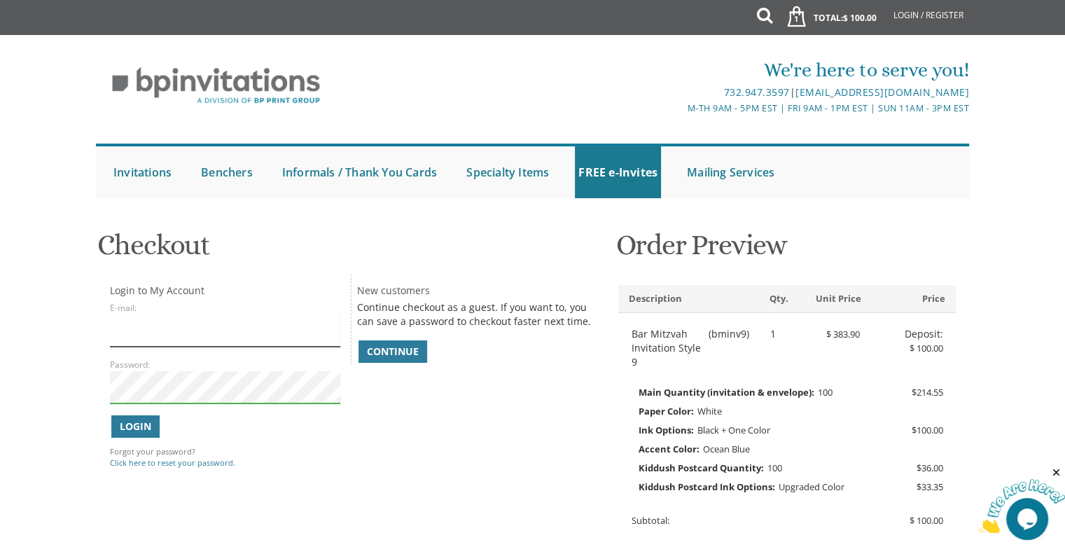
click at [155, 337] on input "E-mail:" at bounding box center [225, 330] width 230 height 32
type input "y"
type input "[EMAIL_ADDRESS][DOMAIN_NAME]"
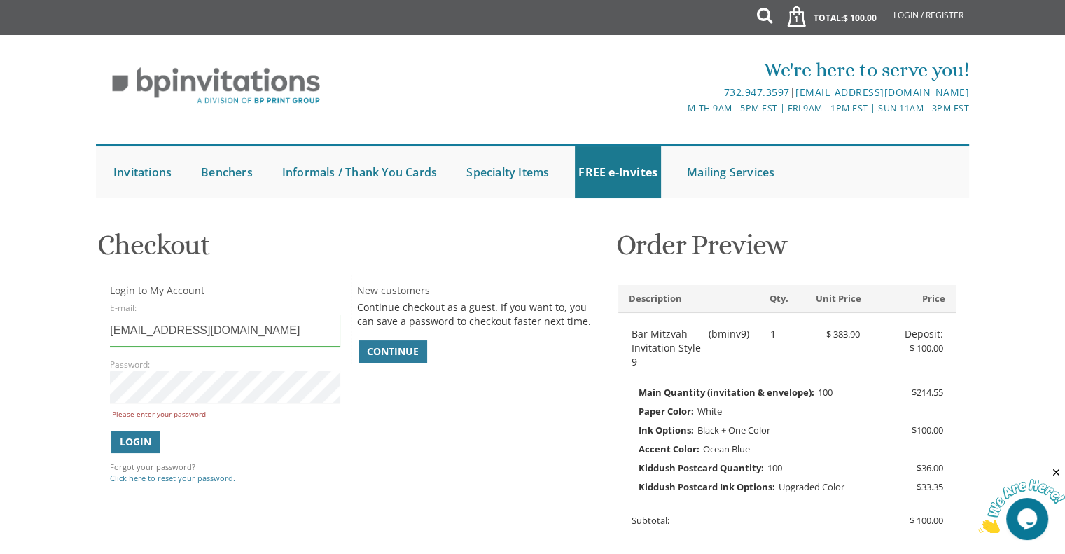
click at [81, 525] on body "My Cart 1 Total: $ 100.00 $ 100.00 Bar Mitzvah Invitation Style 9 Qty. 1" at bounding box center [532, 417] width 1065 height 835
click at [198, 477] on link "Click here to reset your password." at bounding box center [172, 478] width 125 height 11
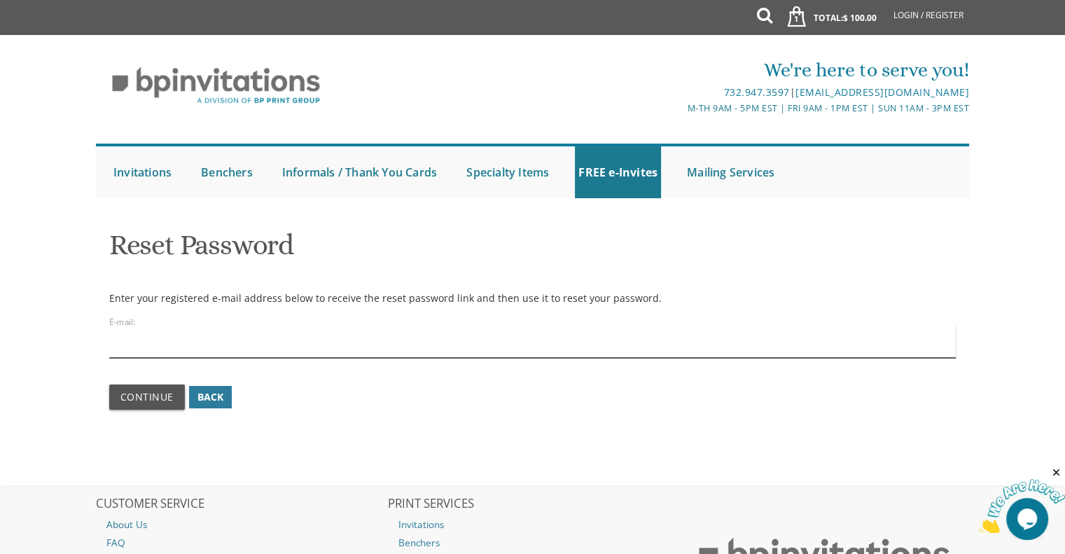
click at [228, 344] on input "email" at bounding box center [532, 342] width 847 height 32
type input "[EMAIL_ADDRESS][DOMAIN_NAME]"
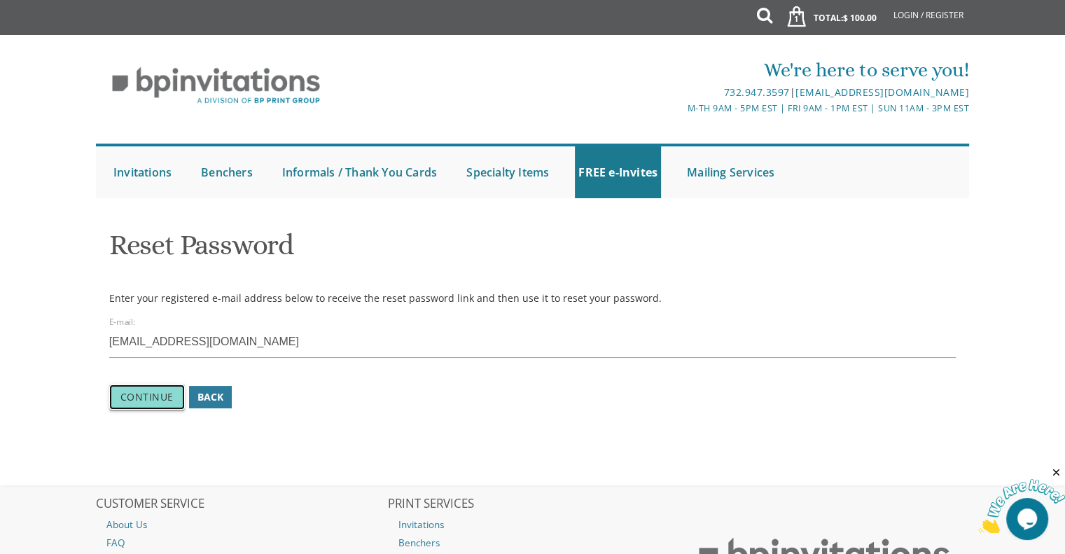
click at [162, 396] on span "Continue" at bounding box center [146, 396] width 53 height 13
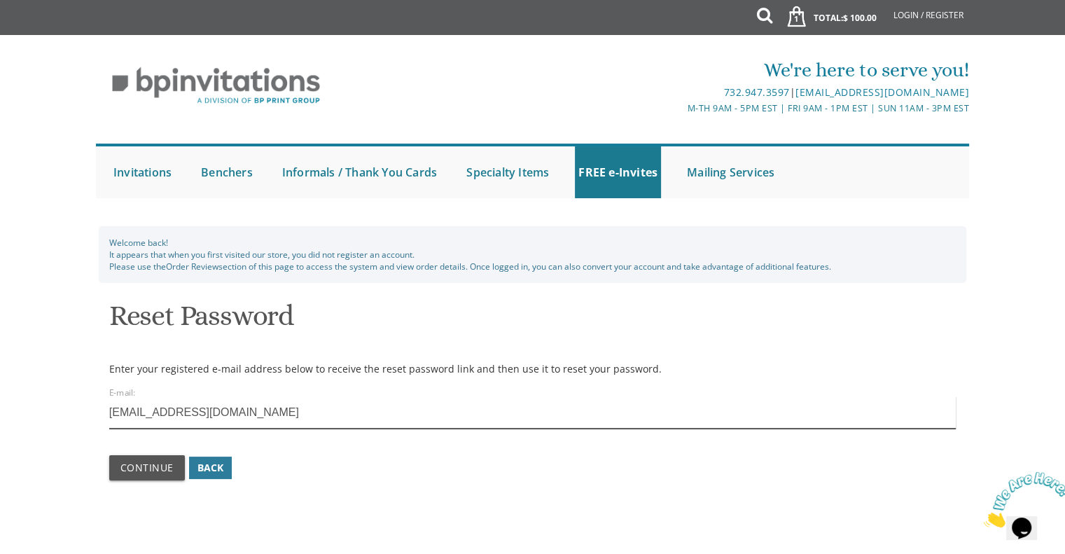
click at [224, 415] on input "ysigall@gmail.com" at bounding box center [532, 412] width 847 height 32
click at [332, 403] on input "[EMAIL_ADDRESS][DOMAIN_NAME]" at bounding box center [532, 412] width 847 height 32
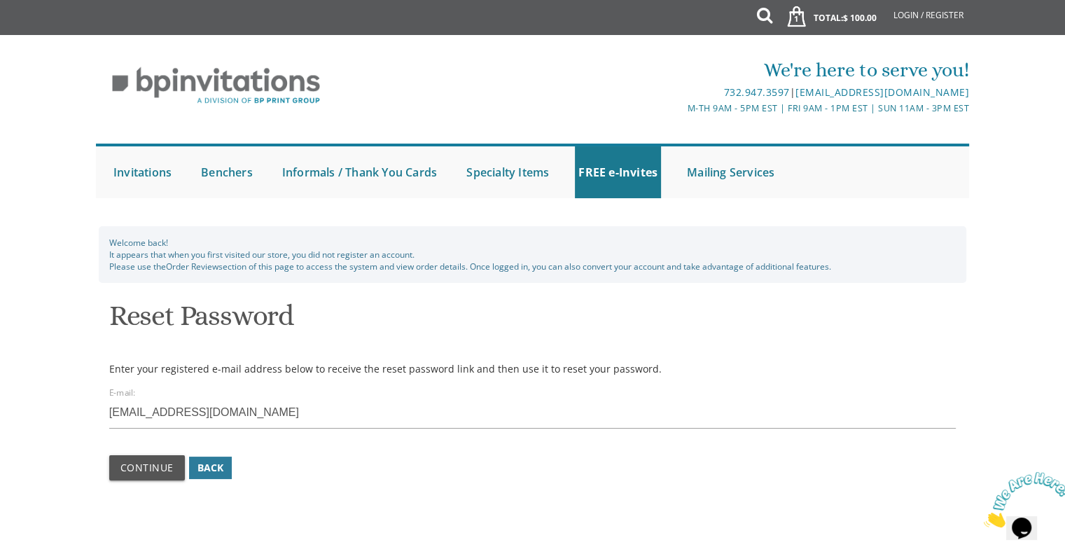
click at [471, 456] on div "Continue Back" at bounding box center [532, 467] width 847 height 25
click at [144, 471] on span "Continue" at bounding box center [146, 467] width 53 height 13
click at [214, 467] on span "Back" at bounding box center [210, 468] width 26 height 14
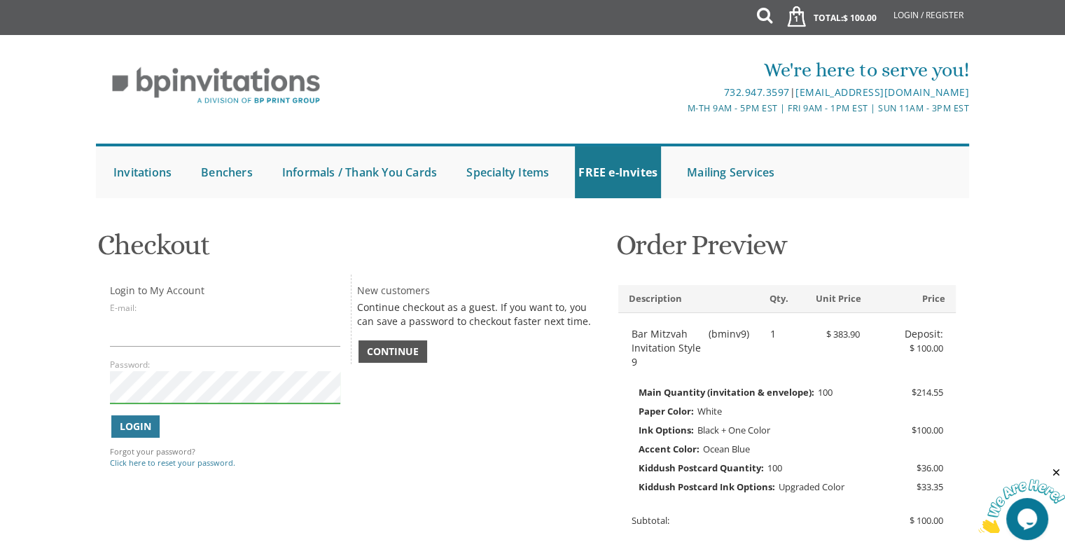
click at [387, 349] on span "Continue" at bounding box center [393, 351] width 52 height 14
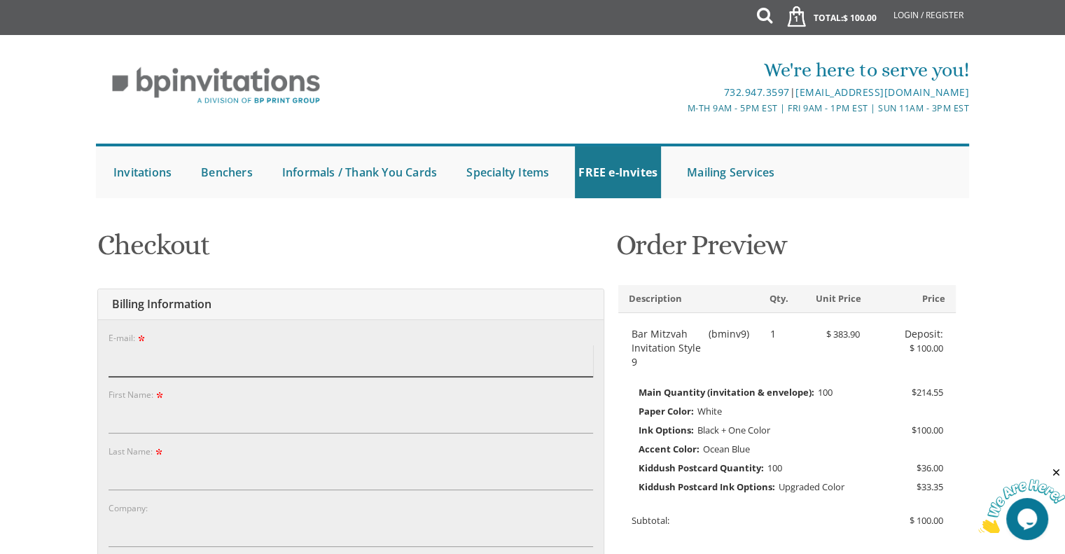
click at [270, 369] on input "E-mail:" at bounding box center [351, 360] width 485 height 32
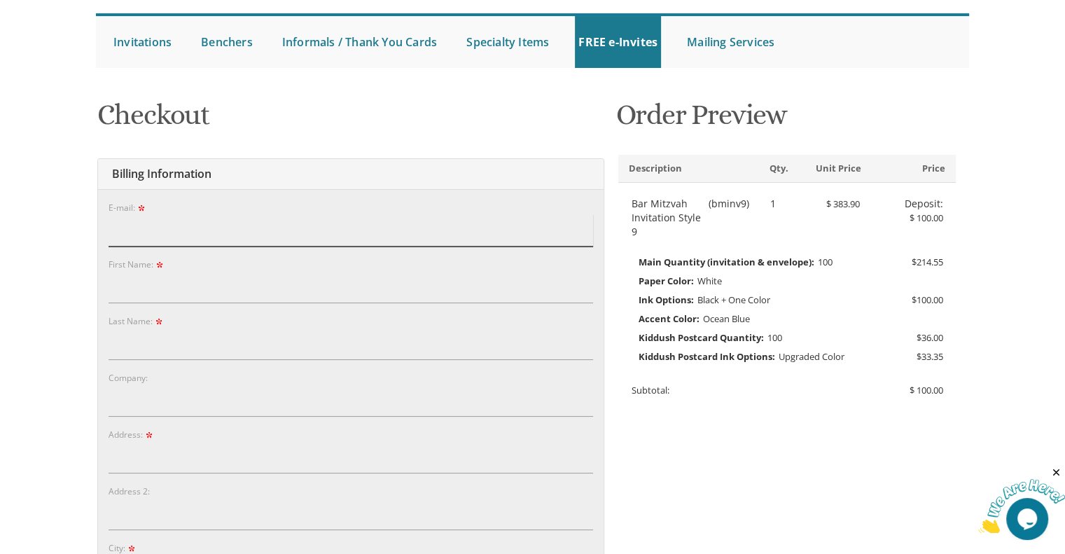
scroll to position [123, 0]
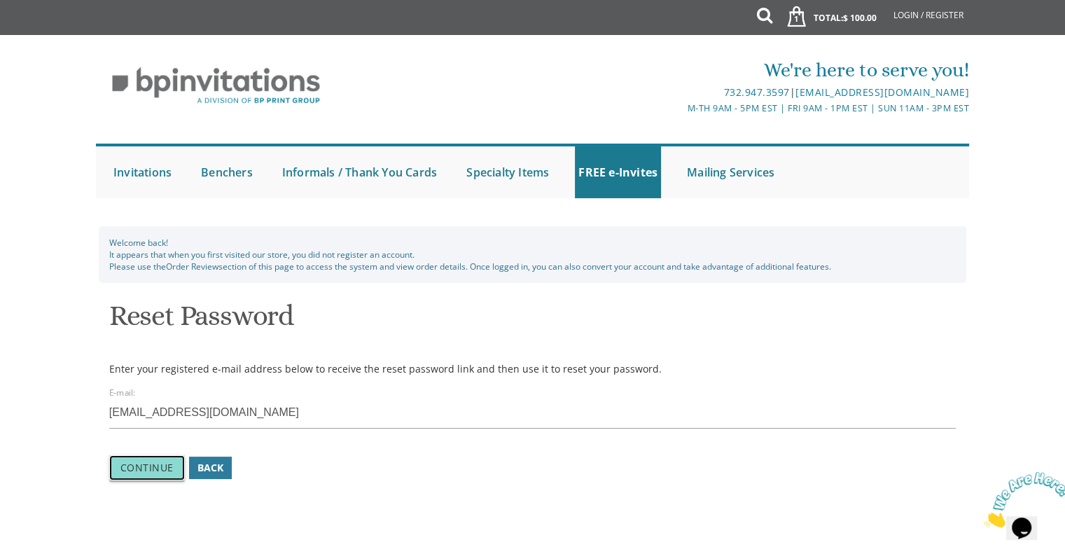
click at [141, 473] on span "Continue" at bounding box center [146, 467] width 53 height 13
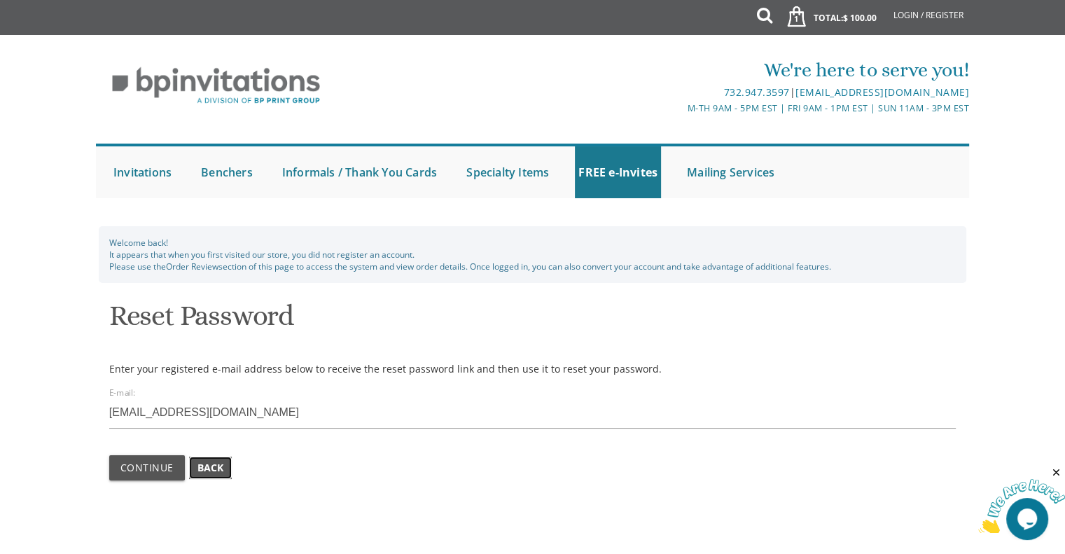
click at [213, 474] on span "Back" at bounding box center [210, 468] width 26 height 14
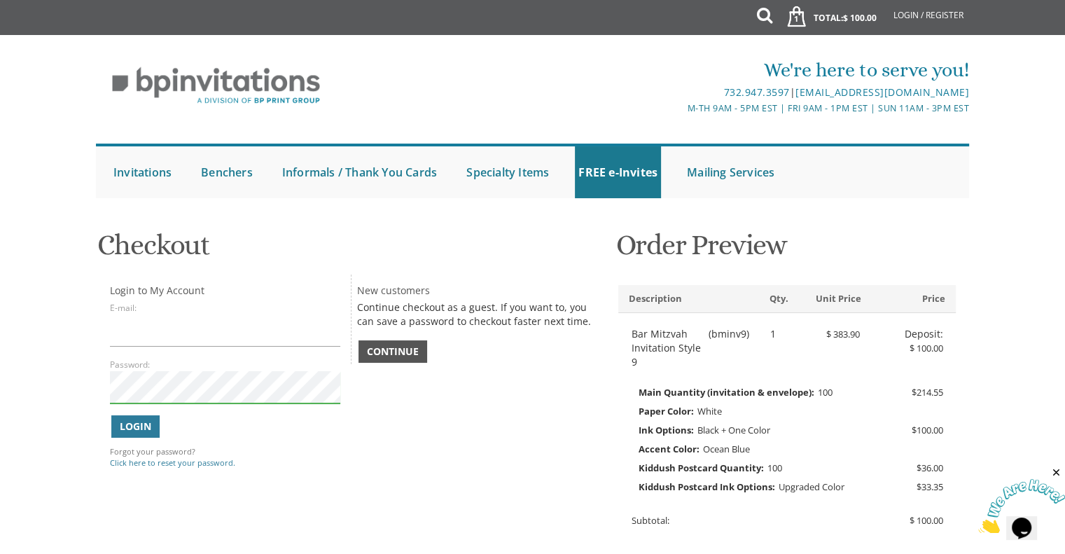
click at [398, 349] on span "Continue" at bounding box center [393, 351] width 52 height 14
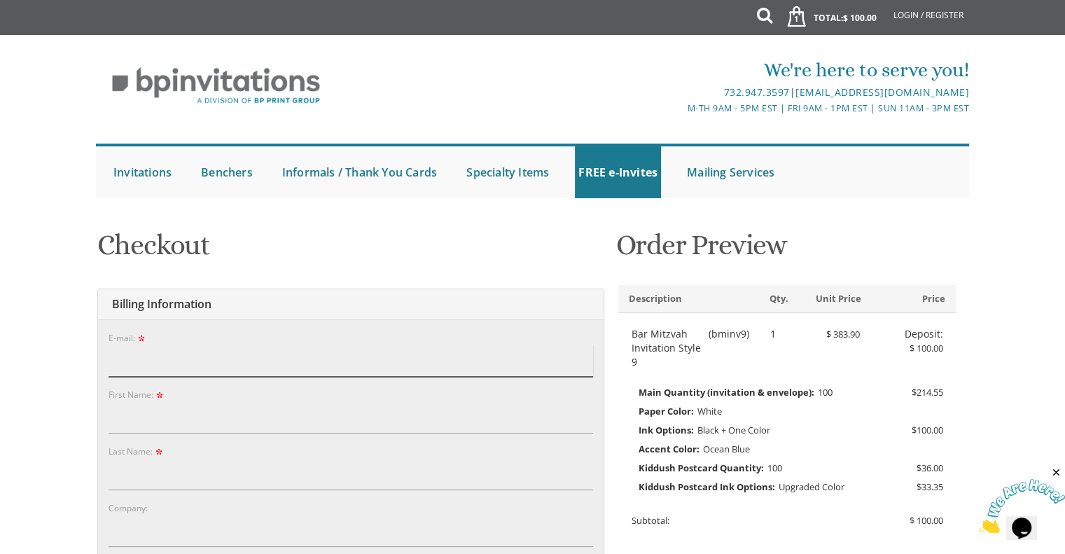
click at [208, 362] on input "E-mail:" at bounding box center [351, 360] width 485 height 32
type input "ysigall@gmail.com"
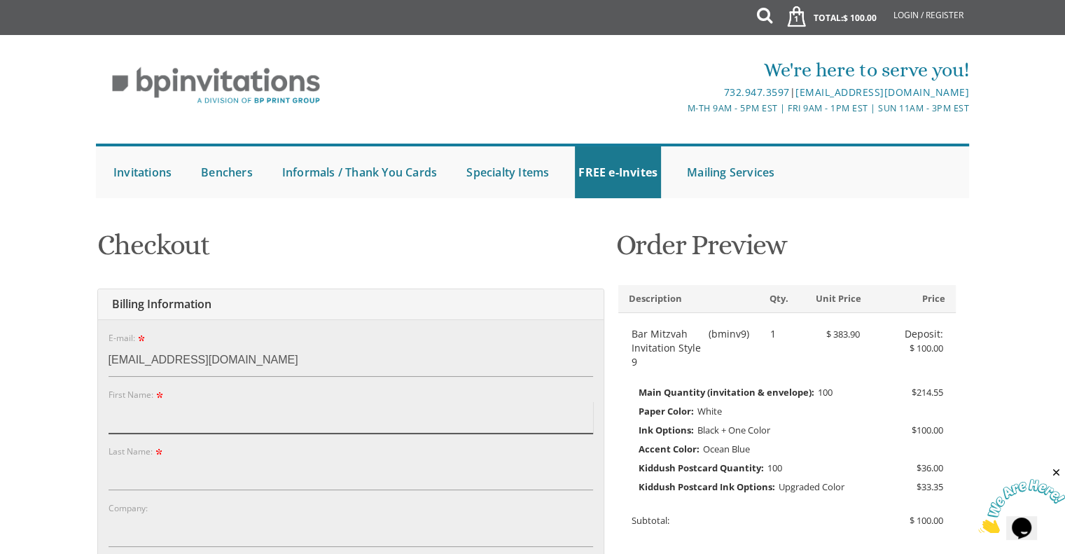
type input "Joseph"
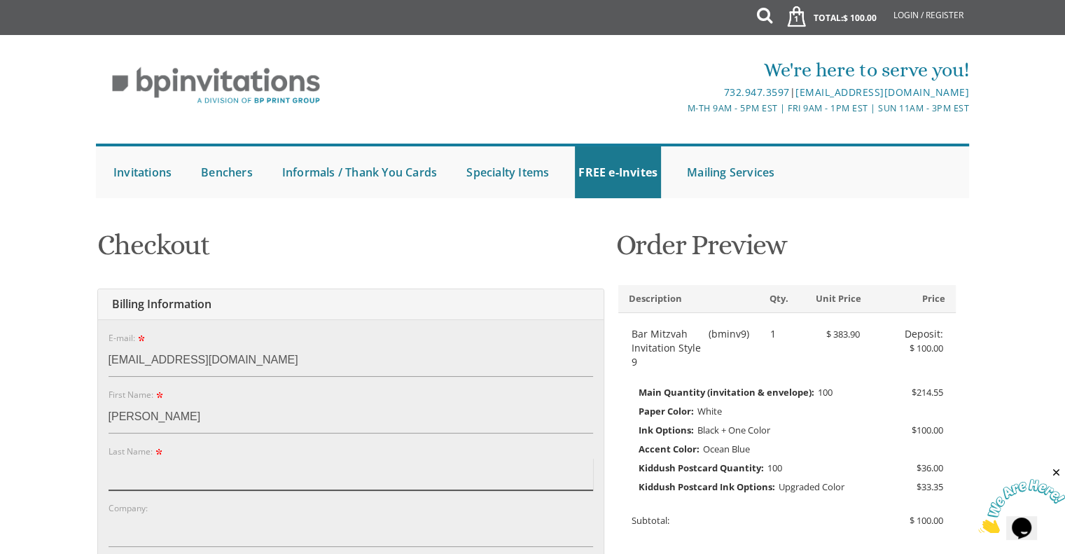
type input "Sigall"
type input "[STREET_ADDRESS]"
type input "Lakewood"
type input "08701"
select select "NJ"
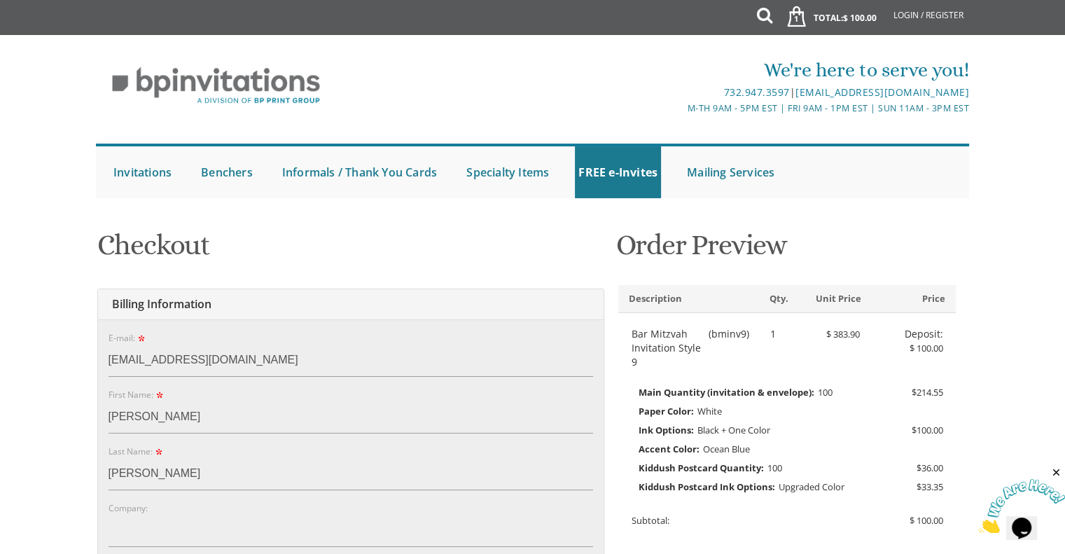
type input "3477310699"
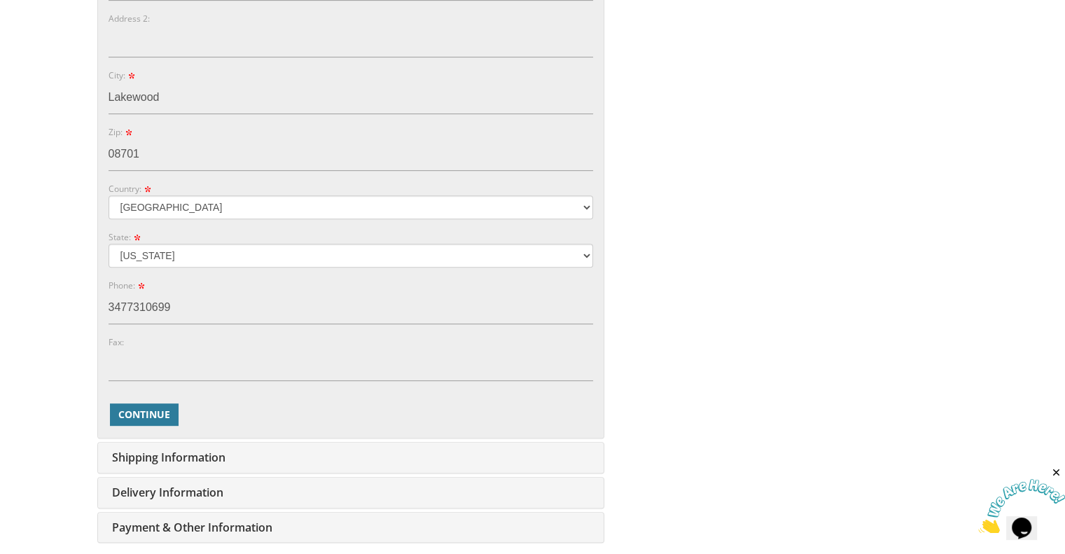
scroll to position [608, 0]
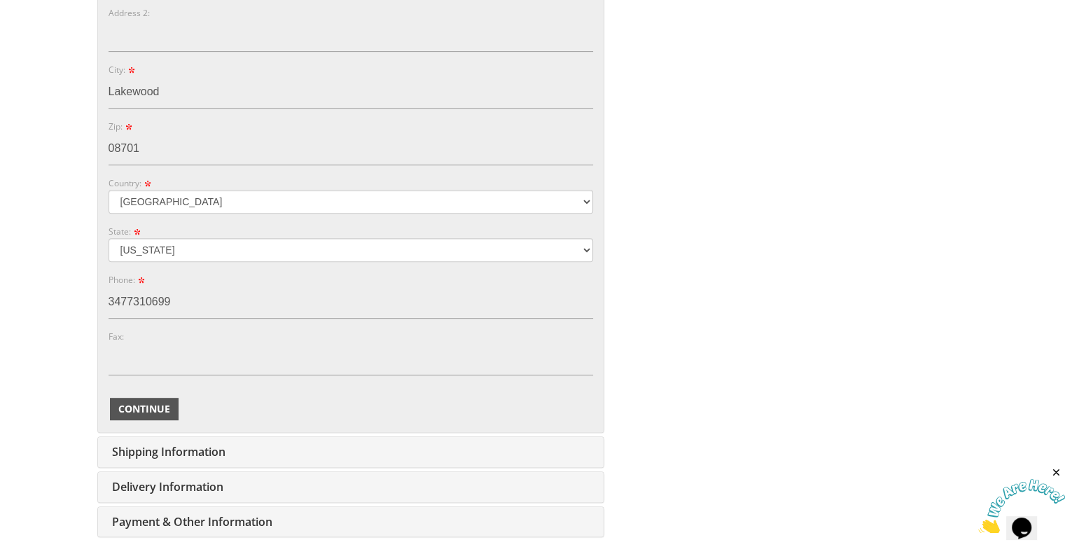
click at [160, 407] on span "Continue" at bounding box center [144, 409] width 52 height 14
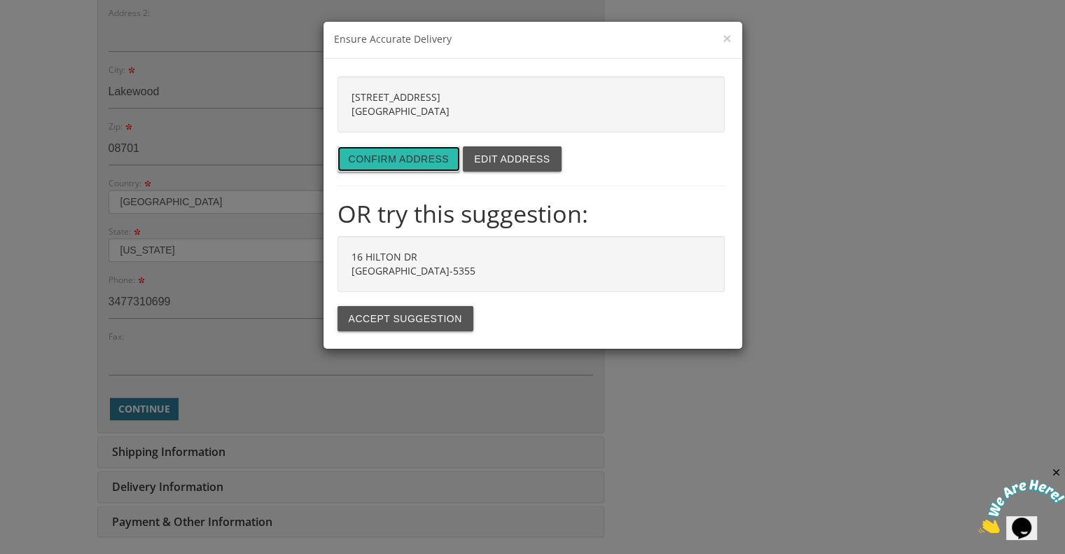
click at [409, 162] on button "Confirm address" at bounding box center [398, 158] width 123 height 25
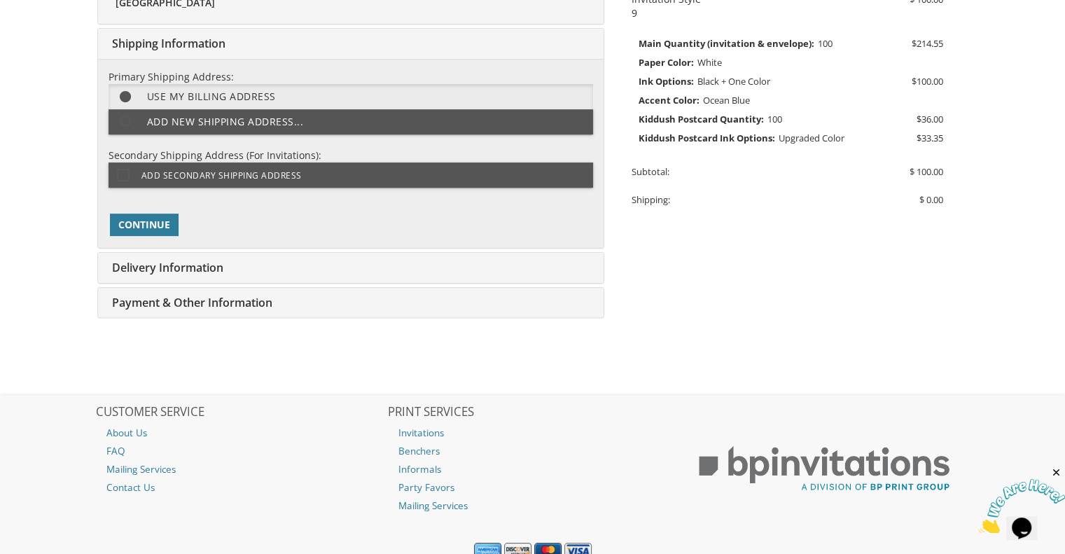
scroll to position [350, 0]
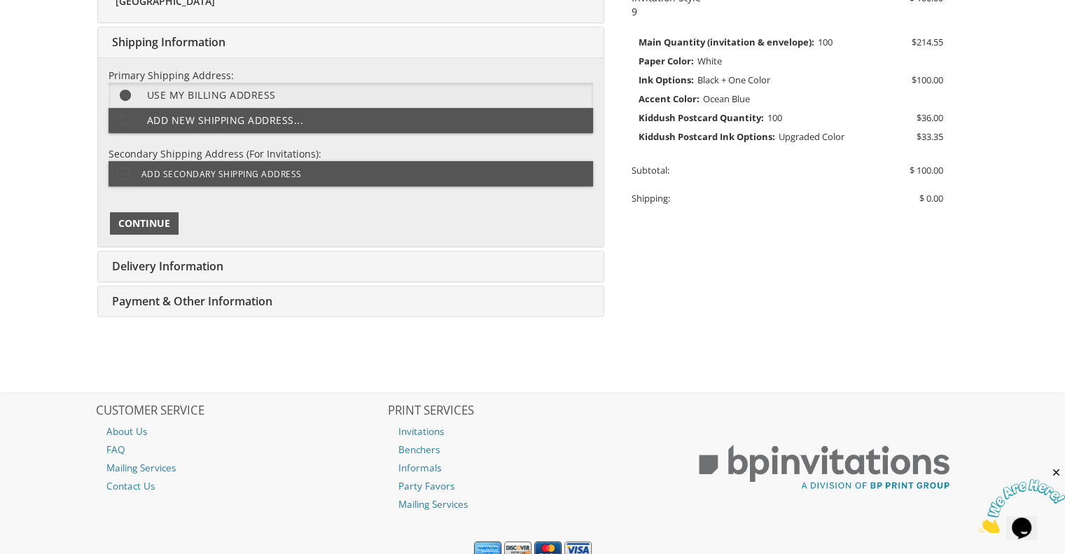
click at [150, 216] on span "Continue" at bounding box center [144, 223] width 52 height 14
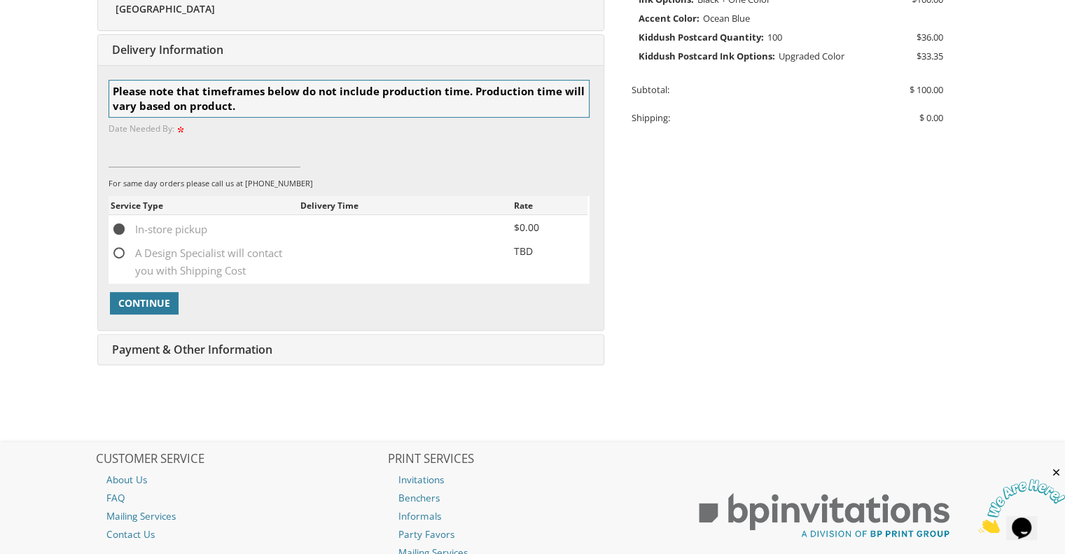
scroll to position [438, 0]
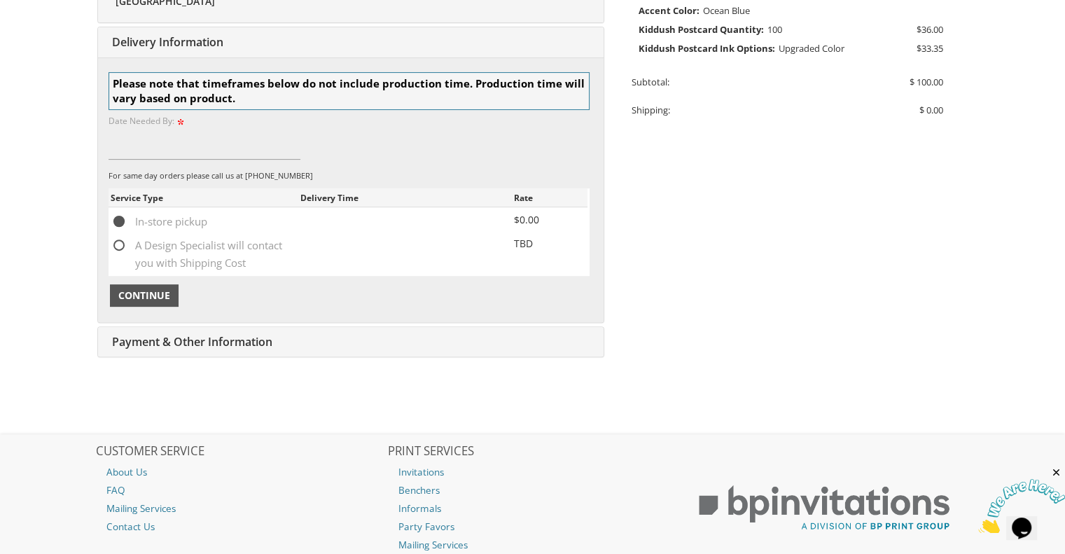
click at [151, 299] on span "Continue" at bounding box center [144, 295] width 52 height 14
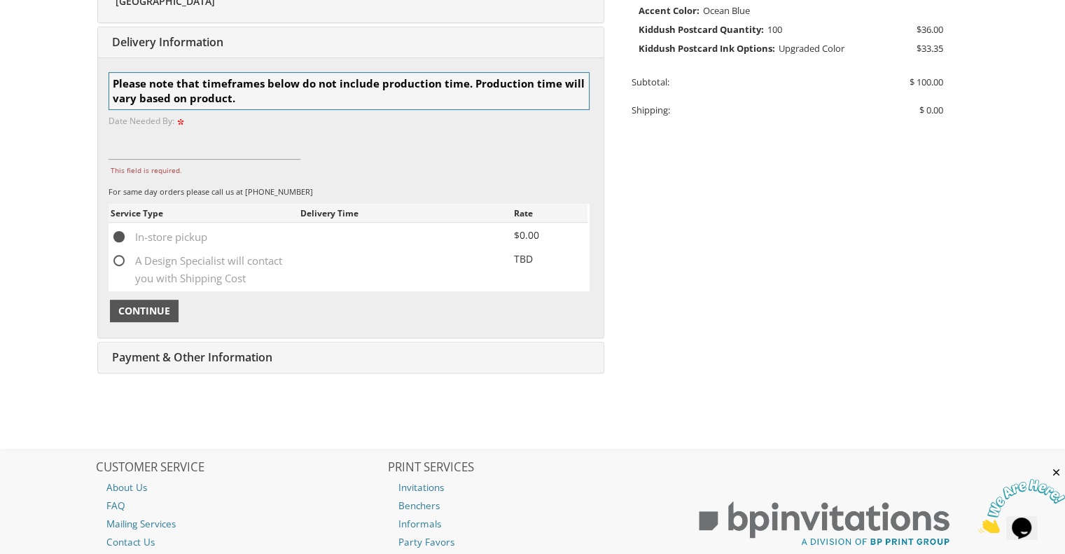
click at [141, 312] on span "Continue" at bounding box center [144, 311] width 52 height 14
click at [151, 146] on input "This field is required." at bounding box center [205, 143] width 193 height 32
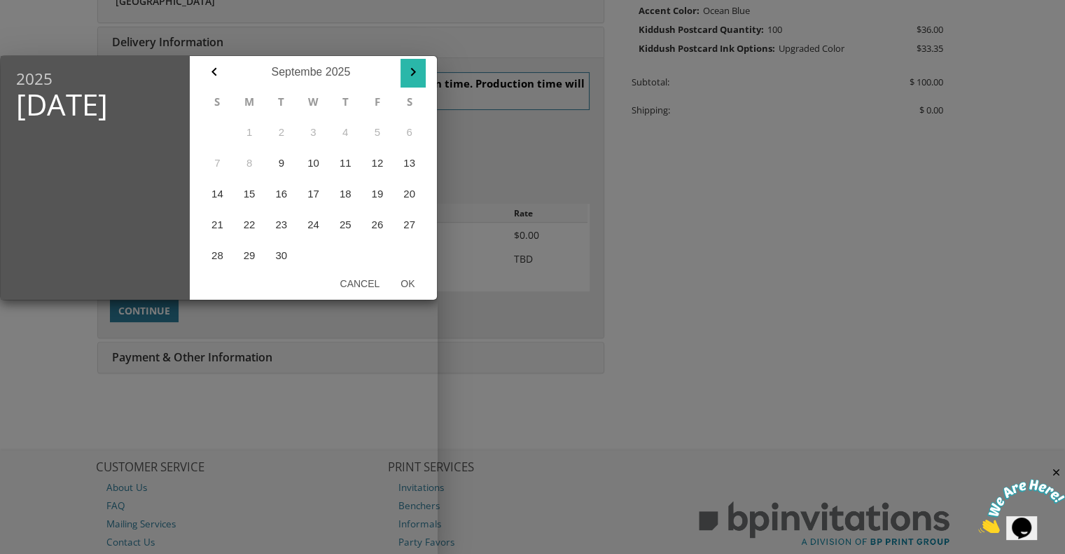
click at [412, 69] on icon "button" at bounding box center [412, 72] width 5 height 8
click at [214, 77] on icon "button" at bounding box center [214, 72] width 17 height 17
click at [277, 254] on button "30" at bounding box center [281, 255] width 32 height 31
click at [403, 288] on button "Ok" at bounding box center [407, 283] width 35 height 25
type input "Sep 30, 2025"
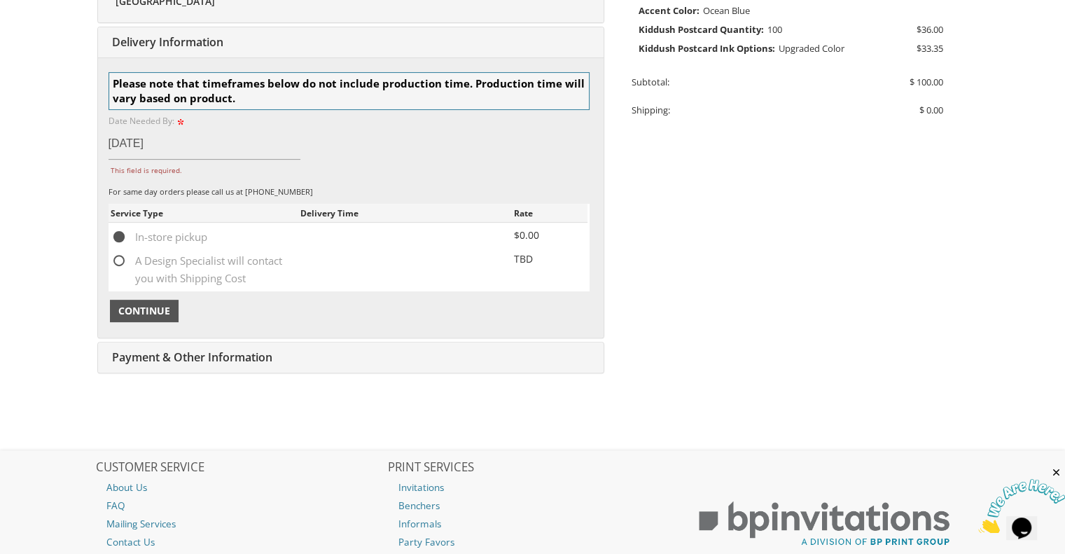
click at [153, 309] on span "Continue" at bounding box center [144, 311] width 52 height 14
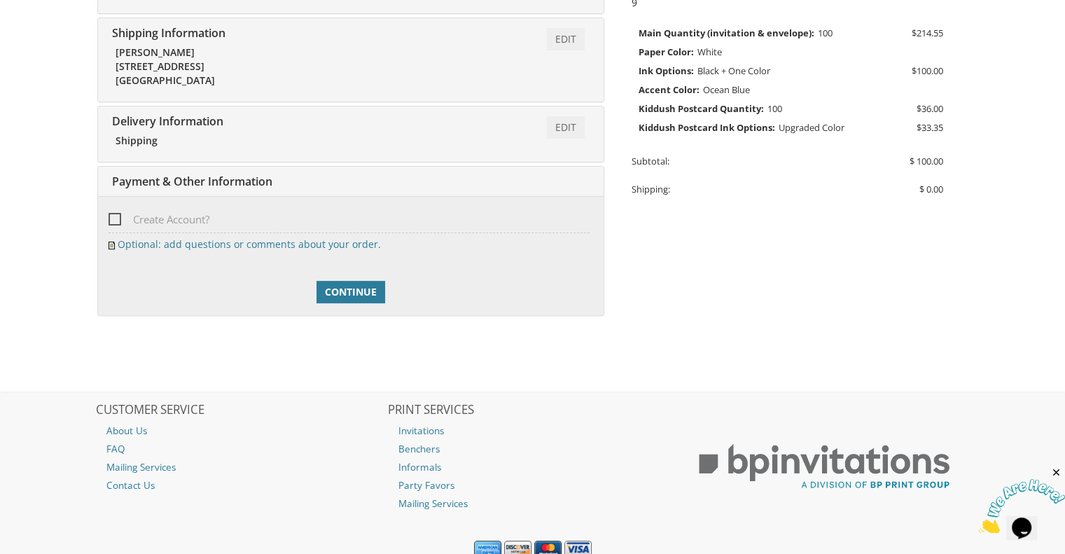
scroll to position [413, 0]
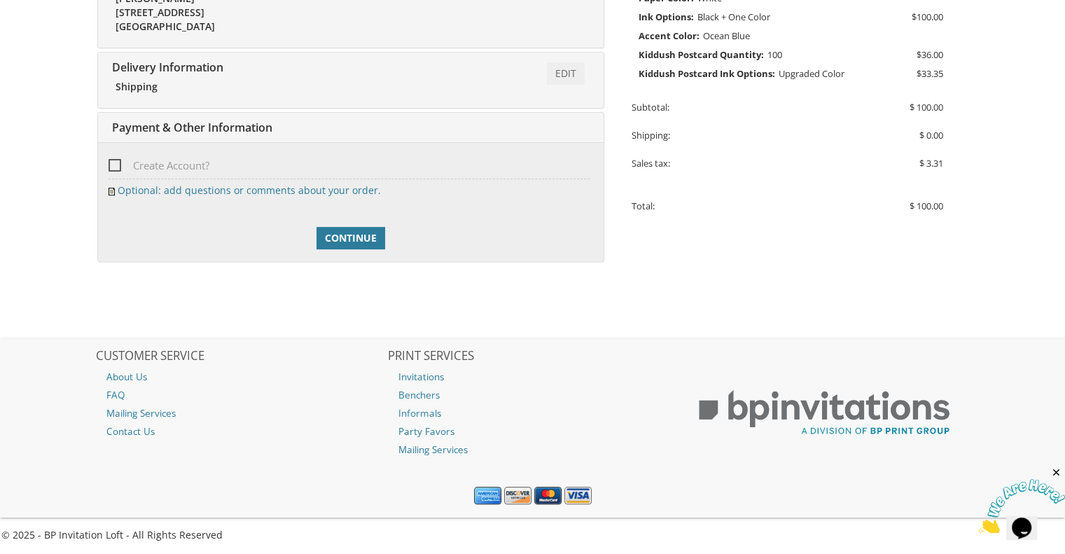
click at [113, 166] on span "Create Account?" at bounding box center [159, 166] width 101 height 18
click at [113, 166] on input "Create Account?" at bounding box center [113, 164] width 9 height 9
checkbox input "true"
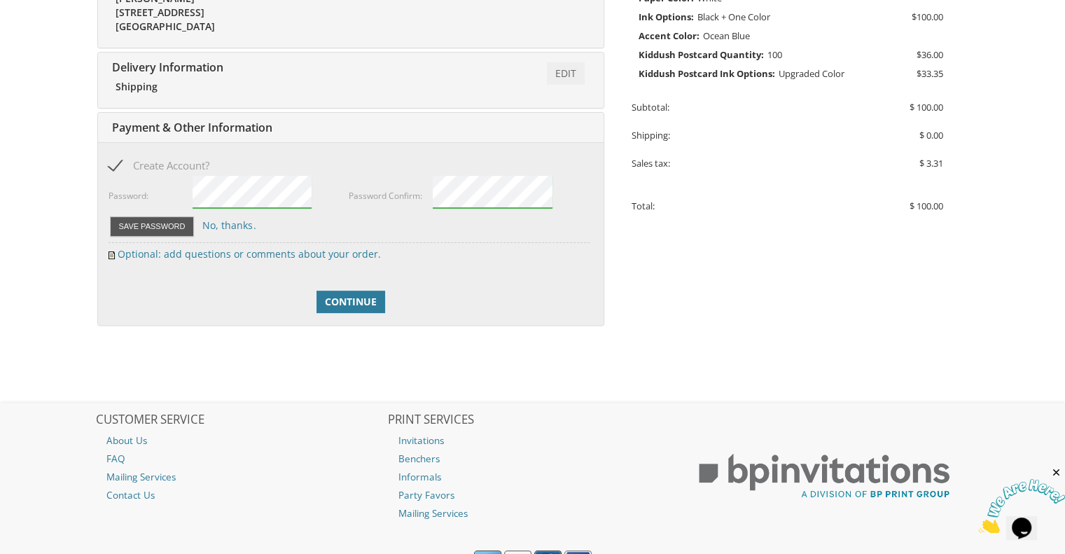
click at [149, 229] on button "Save Password" at bounding box center [152, 226] width 85 height 20
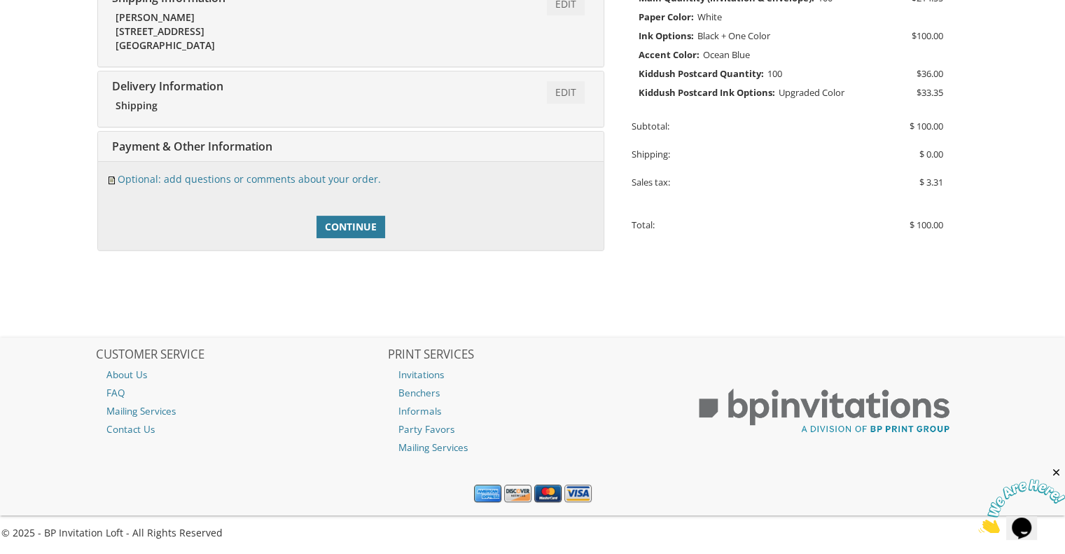
scroll to position [401, 0]
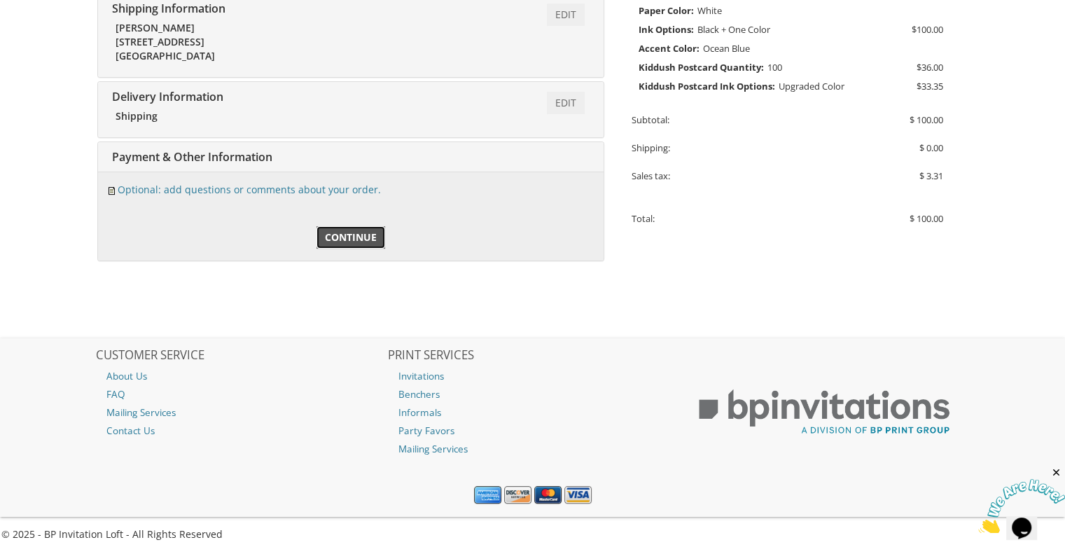
click at [333, 239] on span "Continue" at bounding box center [351, 237] width 52 height 14
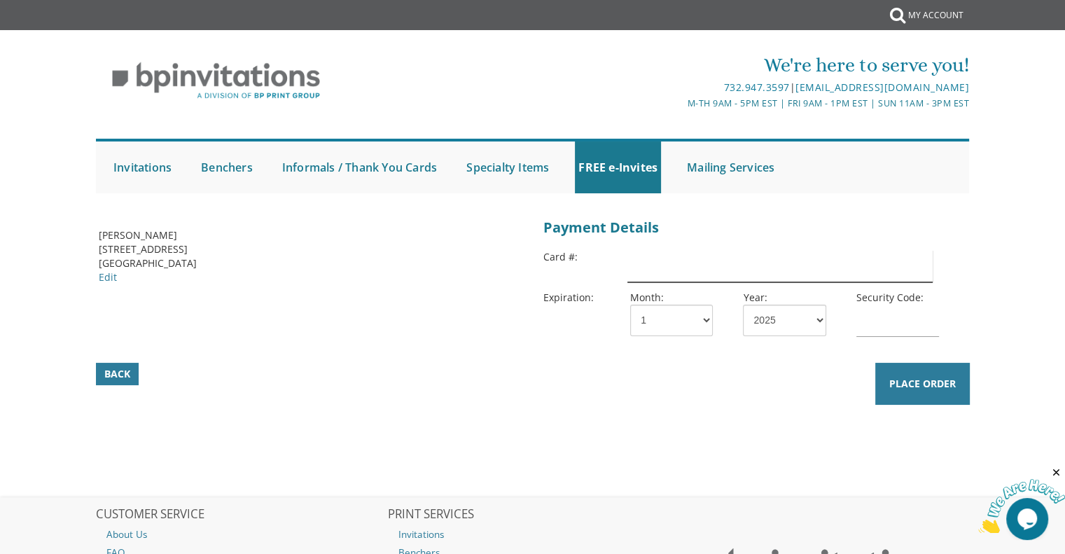
click at [711, 266] on input "text" at bounding box center [779, 266] width 305 height 32
type input "5424181652124756"
select select "02"
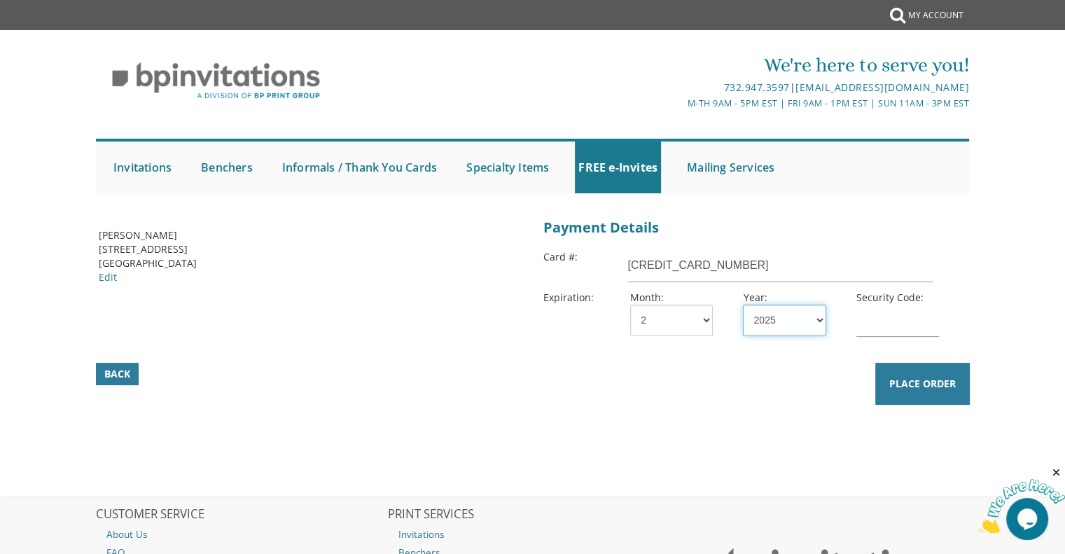
select select "29"
type input "622"
click at [505, 311] on div "Back Place Order" at bounding box center [533, 310] width 905 height 192
click at [907, 388] on span "Place Order" at bounding box center [922, 384] width 67 height 14
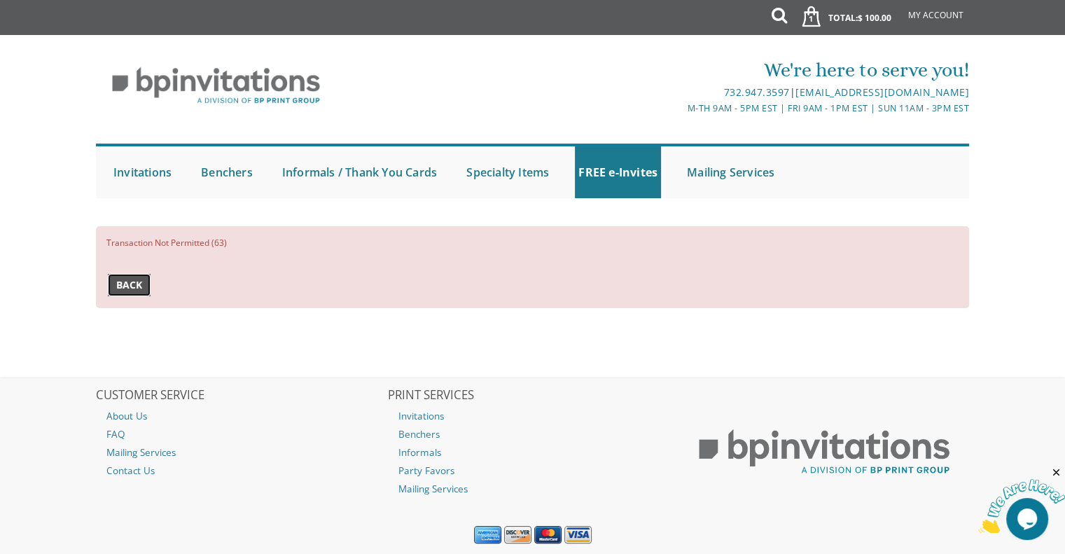
click at [137, 282] on span "Back" at bounding box center [129, 285] width 26 height 14
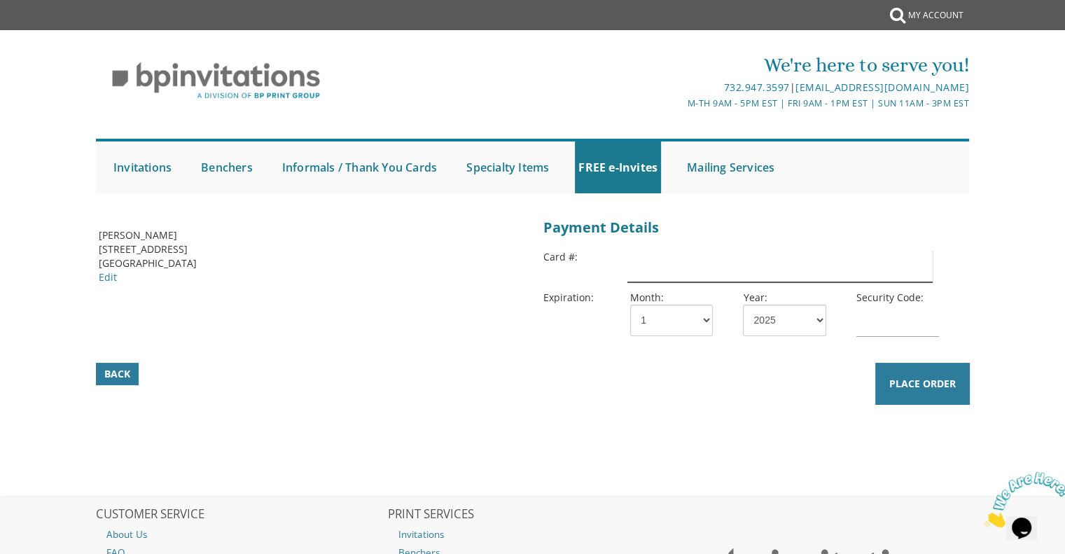
click at [633, 272] on input "text" at bounding box center [779, 266] width 305 height 32
type input "[CREDIT_CARD_NUMBER]"
select select "02"
select select "29"
click at [897, 327] on input "622" at bounding box center [897, 321] width 83 height 32
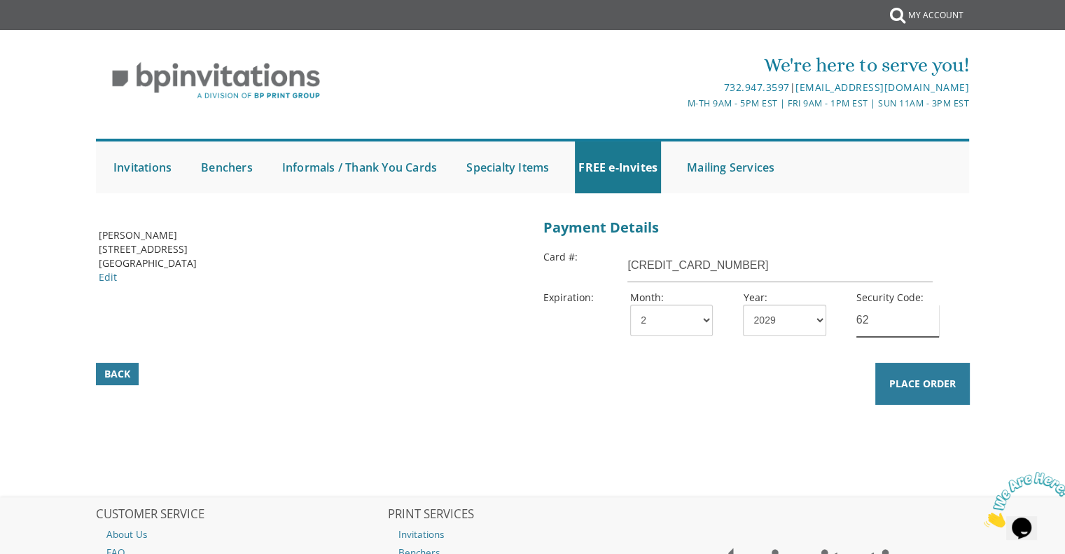
type input "6"
type input "055"
click at [821, 439] on div "Billing Address Joseph Sigall 16 Hilton Drive Lakewood, NJ 08701 Edit Payment D…" at bounding box center [533, 355] width 896 height 283
click at [921, 382] on span "Place Order" at bounding box center [922, 384] width 67 height 14
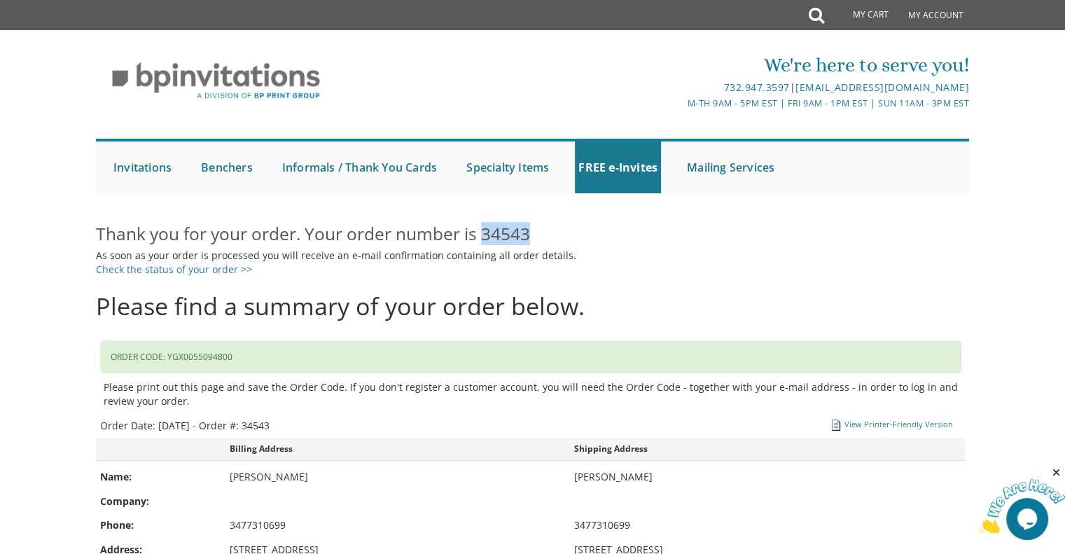
drag, startPoint x: 555, startPoint y: 235, endPoint x: 485, endPoint y: 234, distance: 70.0
click at [485, 234] on h2 "Thank you for your order. Your order number is 34543" at bounding box center [532, 235] width 873 height 20
copy h2 "34543"
drag, startPoint x: 244, startPoint y: 355, endPoint x: 106, endPoint y: 363, distance: 137.5
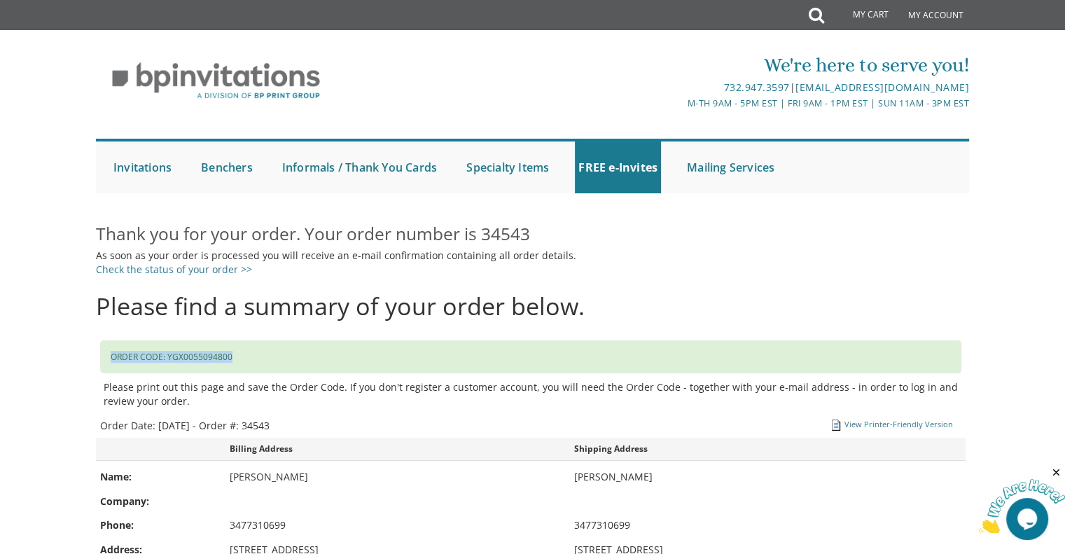
click at [106, 363] on div "ORDER CODE: YGX0055094800" at bounding box center [530, 356] width 861 height 33
copy div "ORDER CODE: YGX0055094800"
click at [653, 268] on div "As soon as your order is processed you will receive an e-mail confirmation cont…" at bounding box center [532, 263] width 873 height 28
drag, startPoint x: 286, startPoint y: 421, endPoint x: 101, endPoint y: 426, distance: 185.6
click at [101, 426] on div "Order Date: [DATE] - Order #: 34543" at bounding box center [315, 426] width 431 height 14
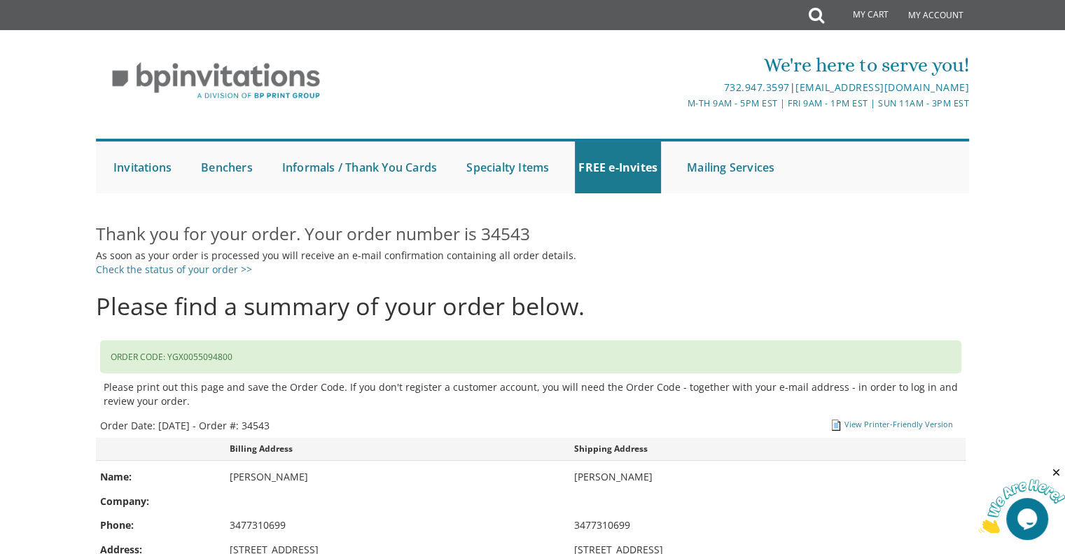
copy div "Order Date: [DATE] - Order #: 34543"
